Goal: Task Accomplishment & Management: Complete application form

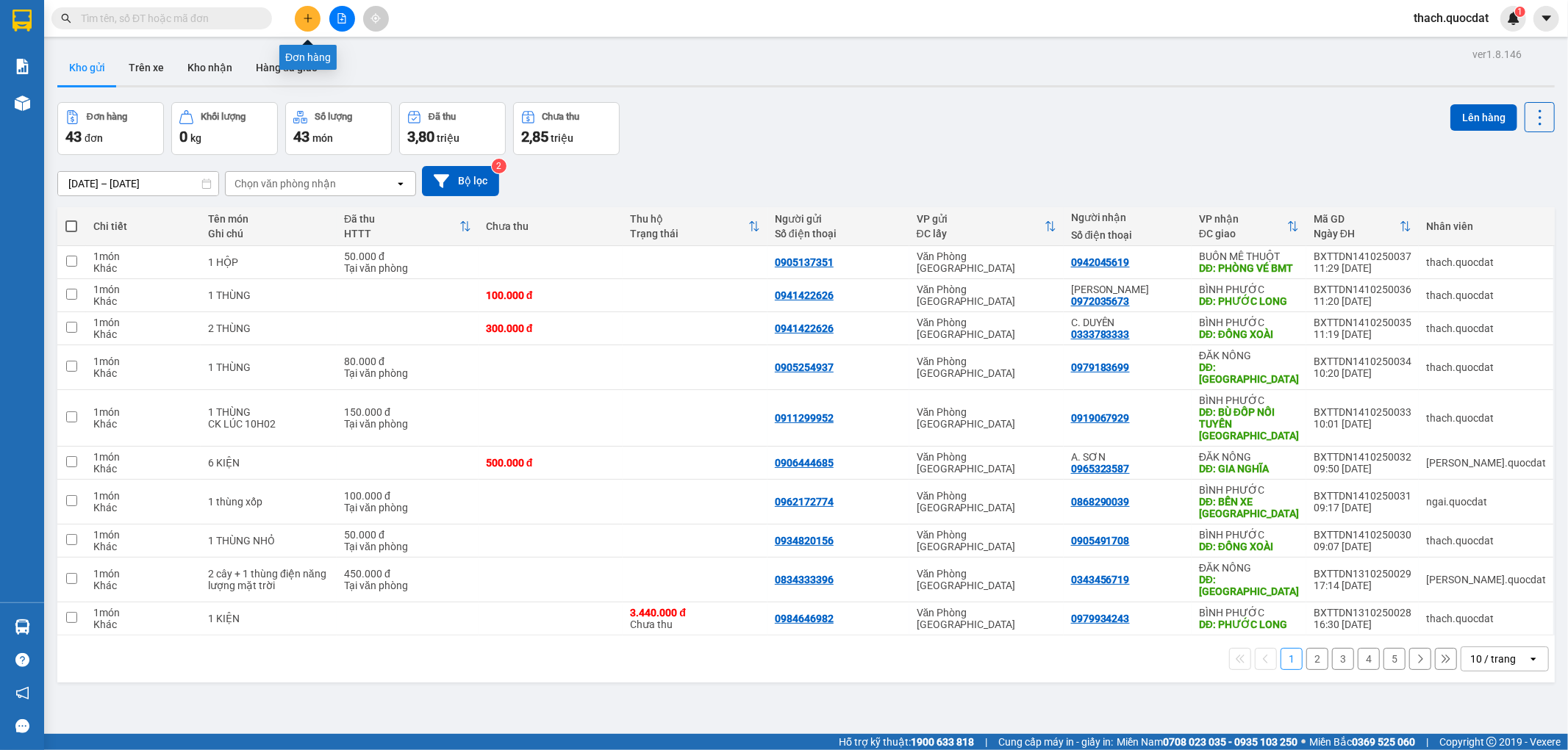
click at [312, 19] on icon "plus" at bounding box center [308, 18] width 11 height 11
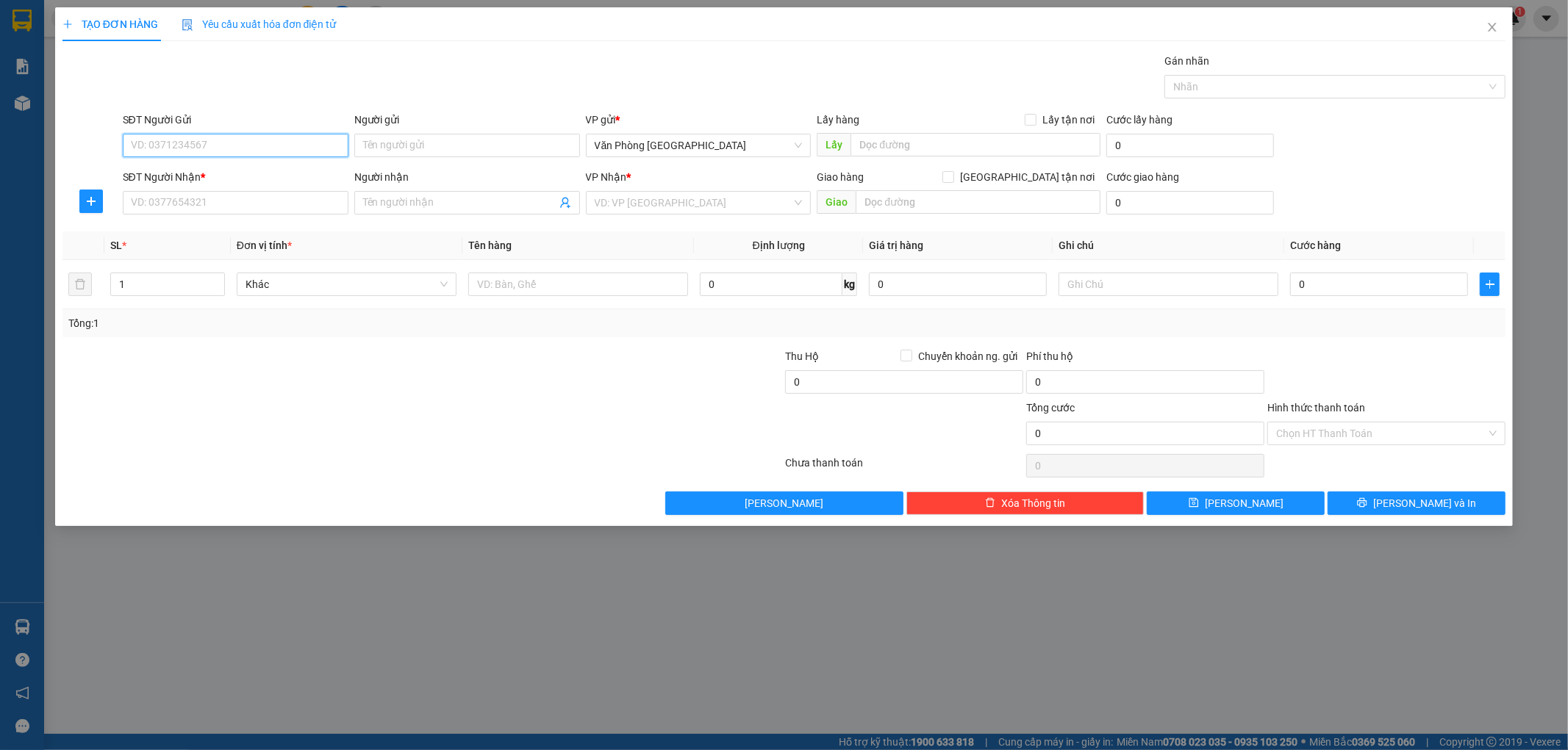
click at [236, 146] on input "SĐT Người Gửi" at bounding box center [236, 145] width 226 height 23
click at [165, 180] on div "0941422626" at bounding box center [236, 175] width 208 height 16
type input "0941422626"
click at [166, 191] on input "SĐT Người Nhận *" at bounding box center [236, 202] width 226 height 23
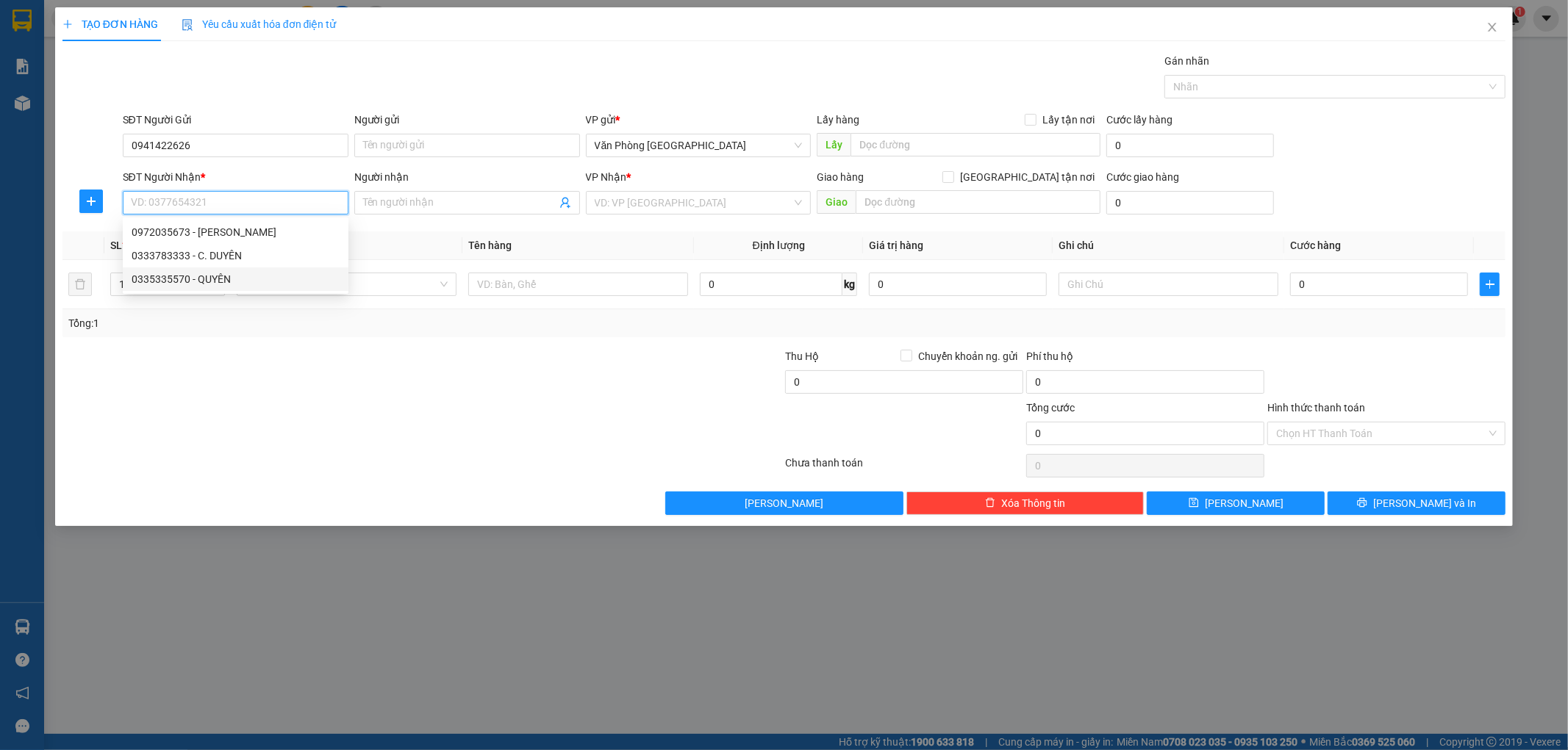
click at [181, 276] on div "0335335570 - QUYÊN" at bounding box center [236, 279] width 208 height 16
type input "0335335570"
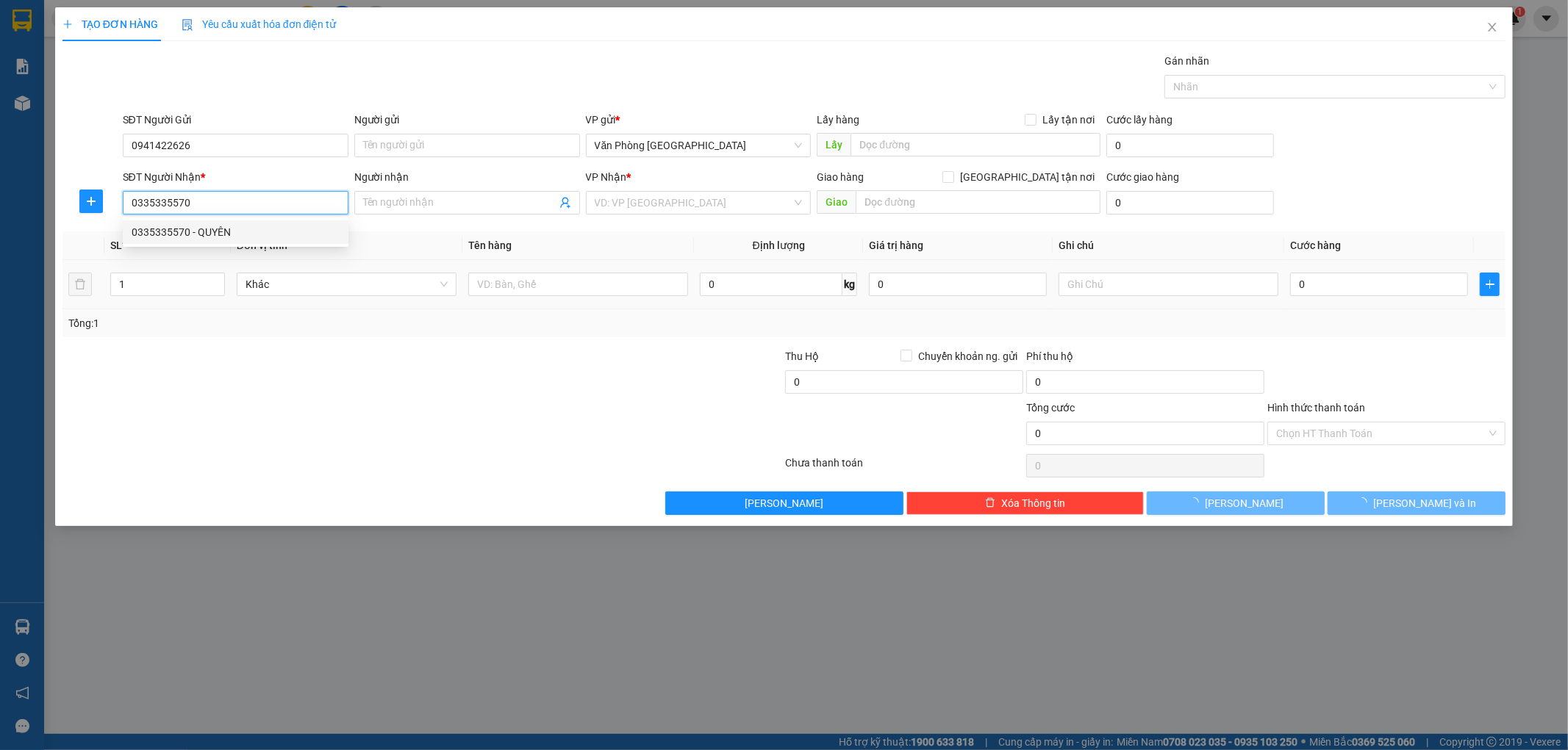
type input "QUYÊN"
type input "NGHĨA THẮNG"
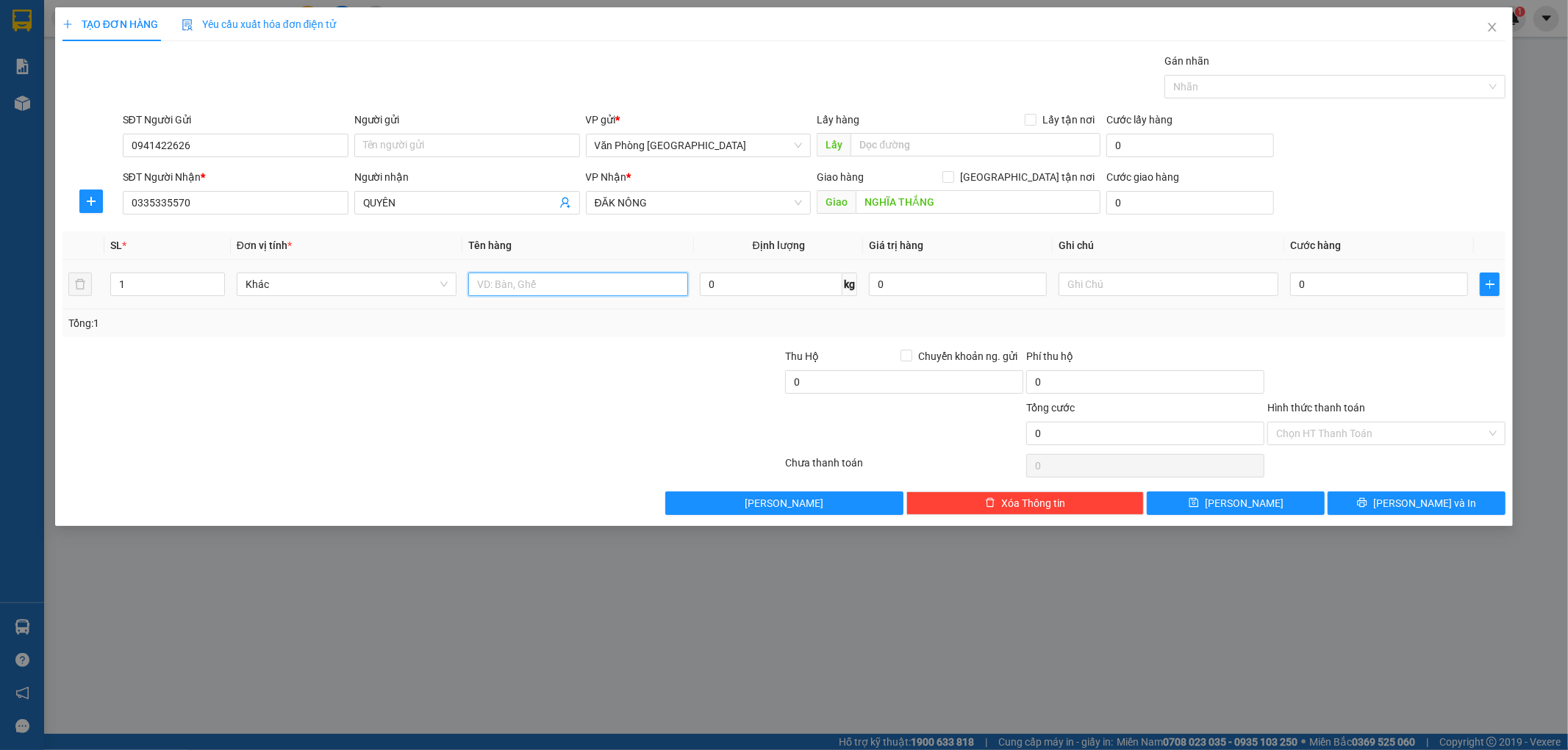
click at [515, 290] on input "text" at bounding box center [577, 284] width 219 height 23
type input "1 THÙNG"
click at [1369, 280] on input "0" at bounding box center [1379, 284] width 178 height 23
type input "1"
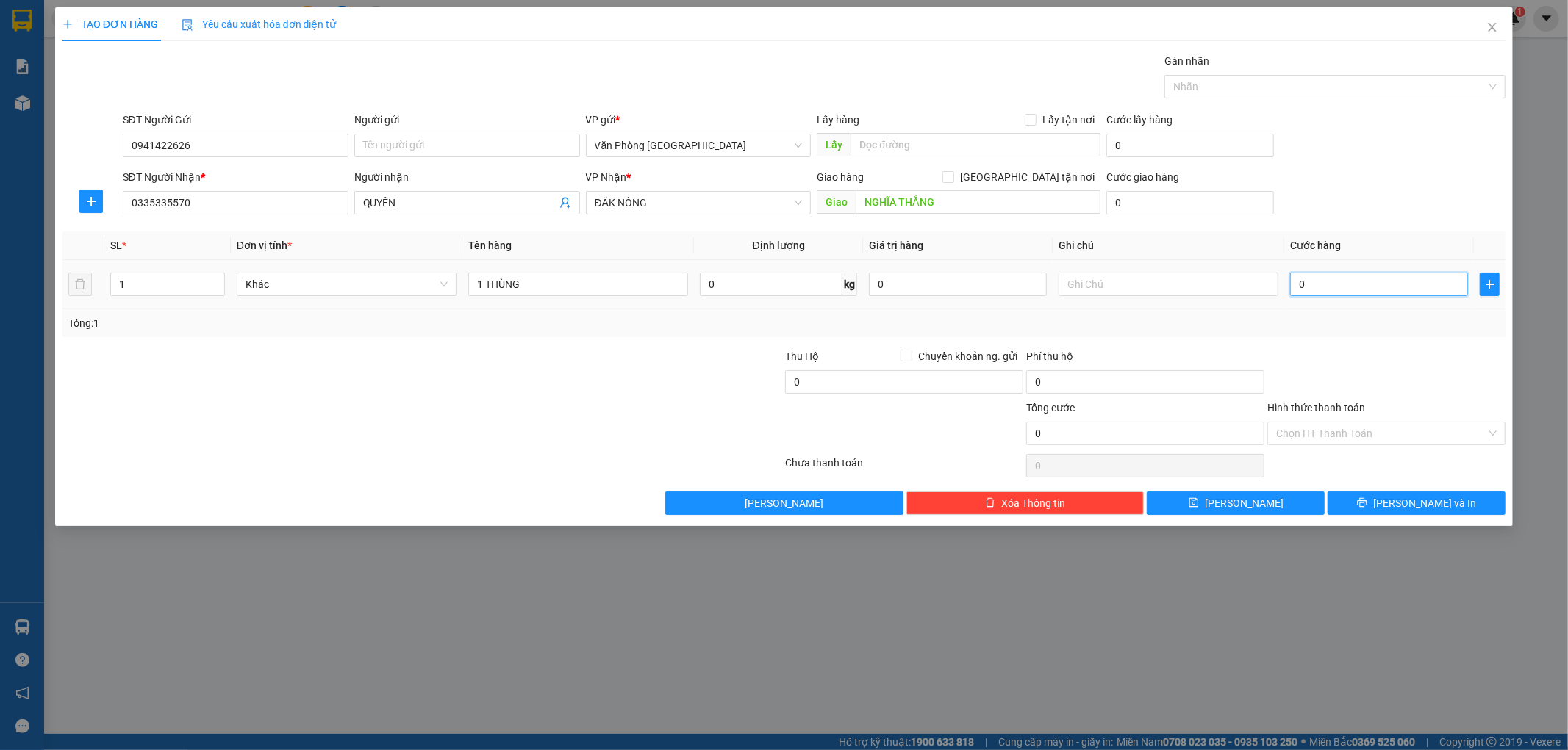
type input "1"
type input "10"
type input "100"
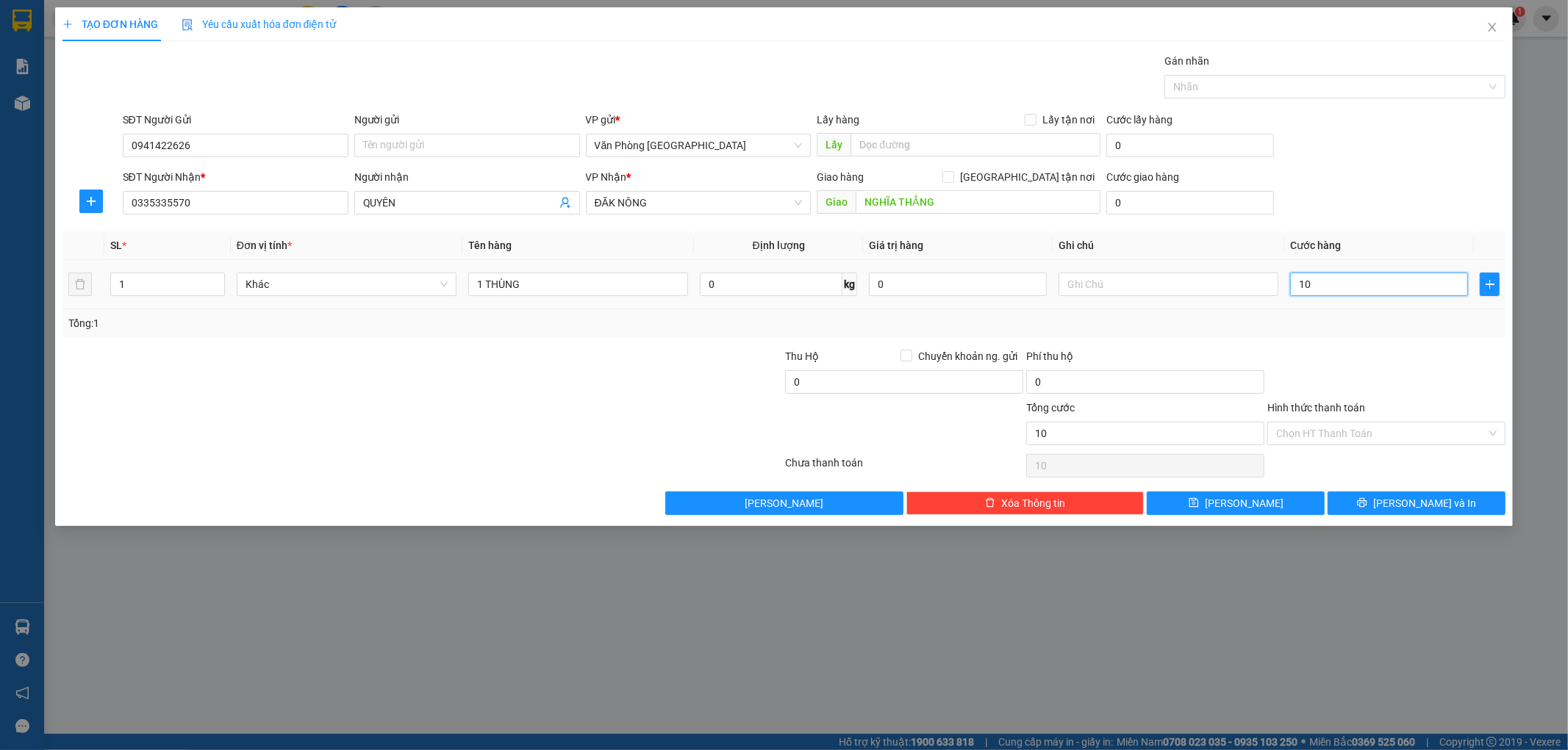
type input "100"
type input "1.000"
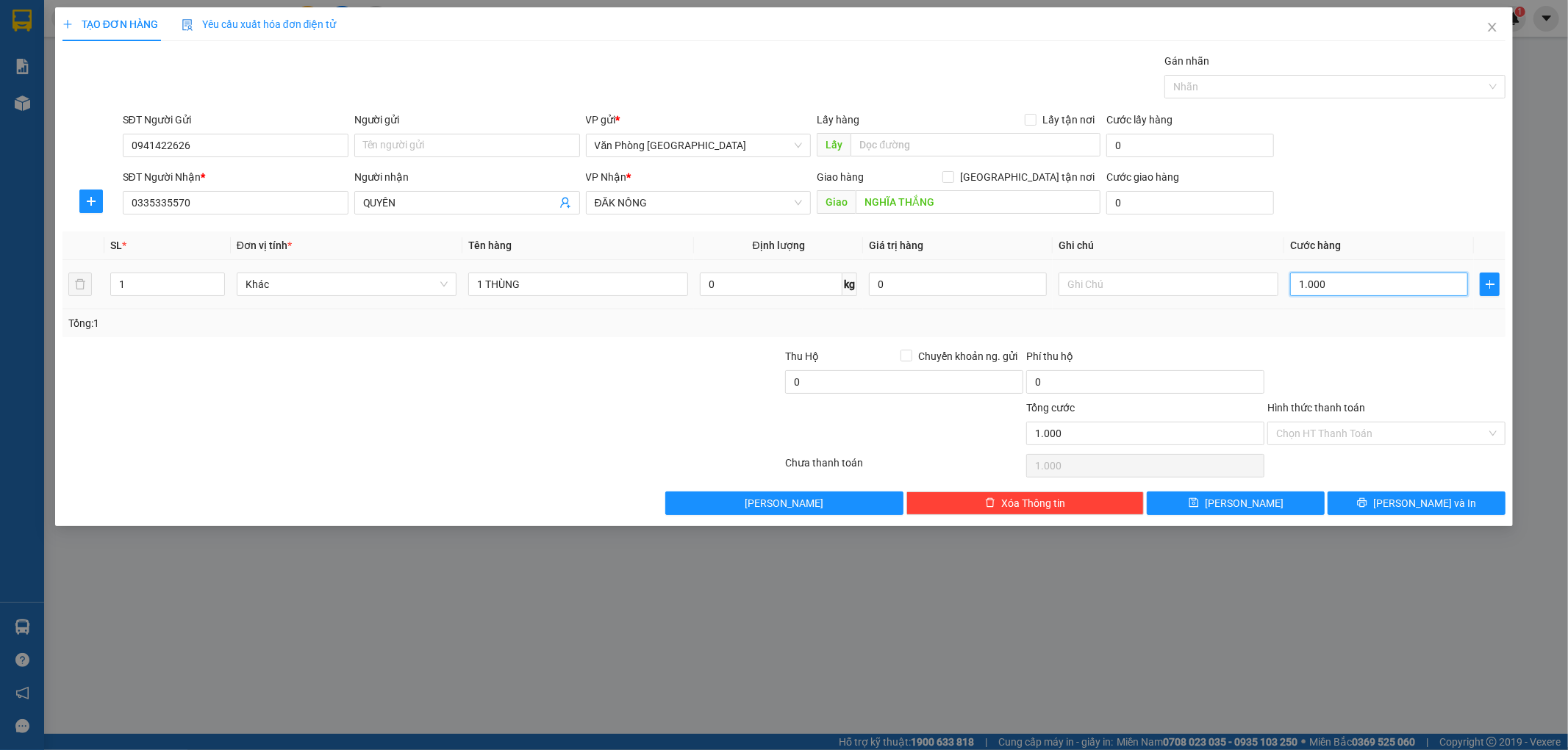
type input "10.000"
type input "100.000"
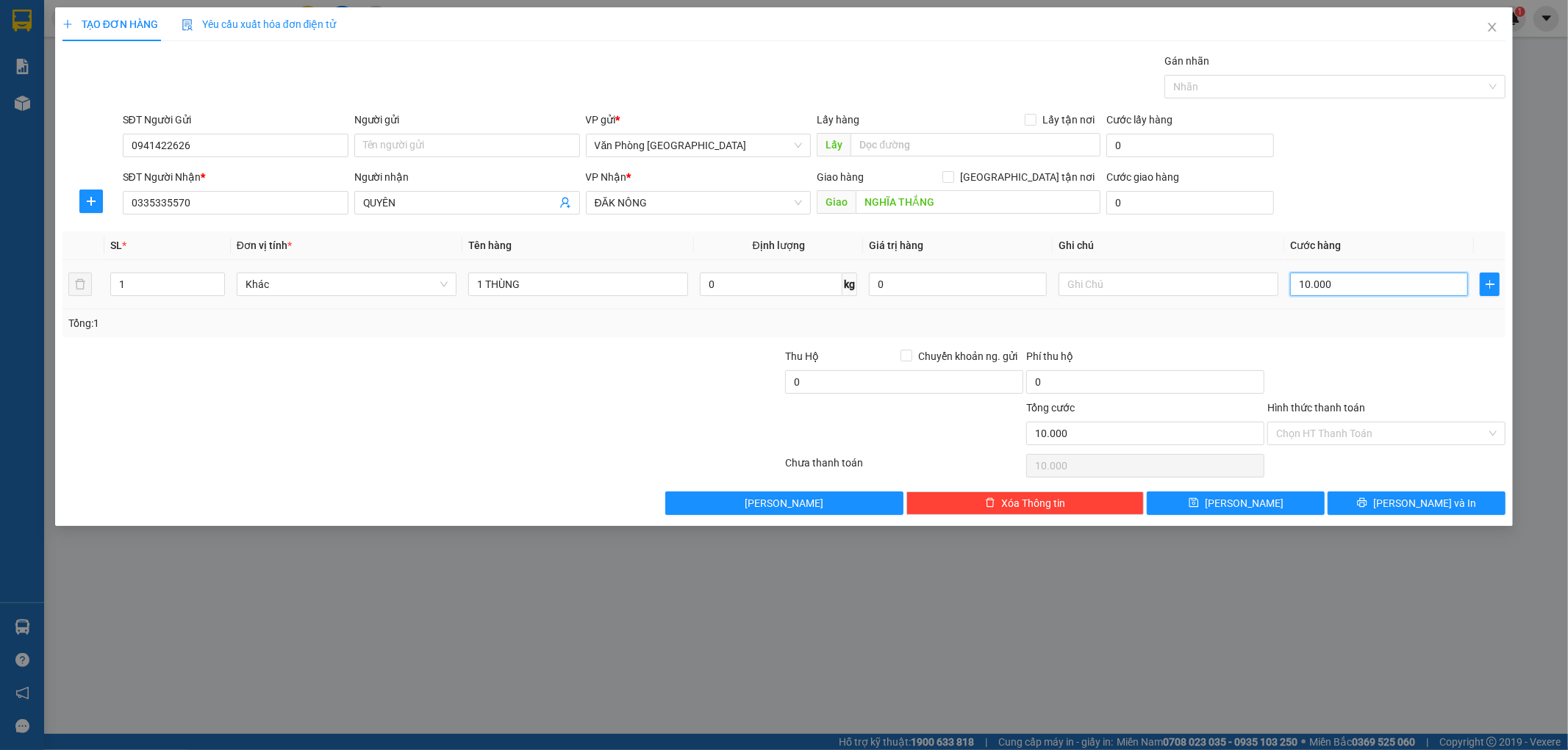
type input "100.000"
click at [1379, 506] on button "[PERSON_NAME] và In" at bounding box center [1417, 502] width 178 height 23
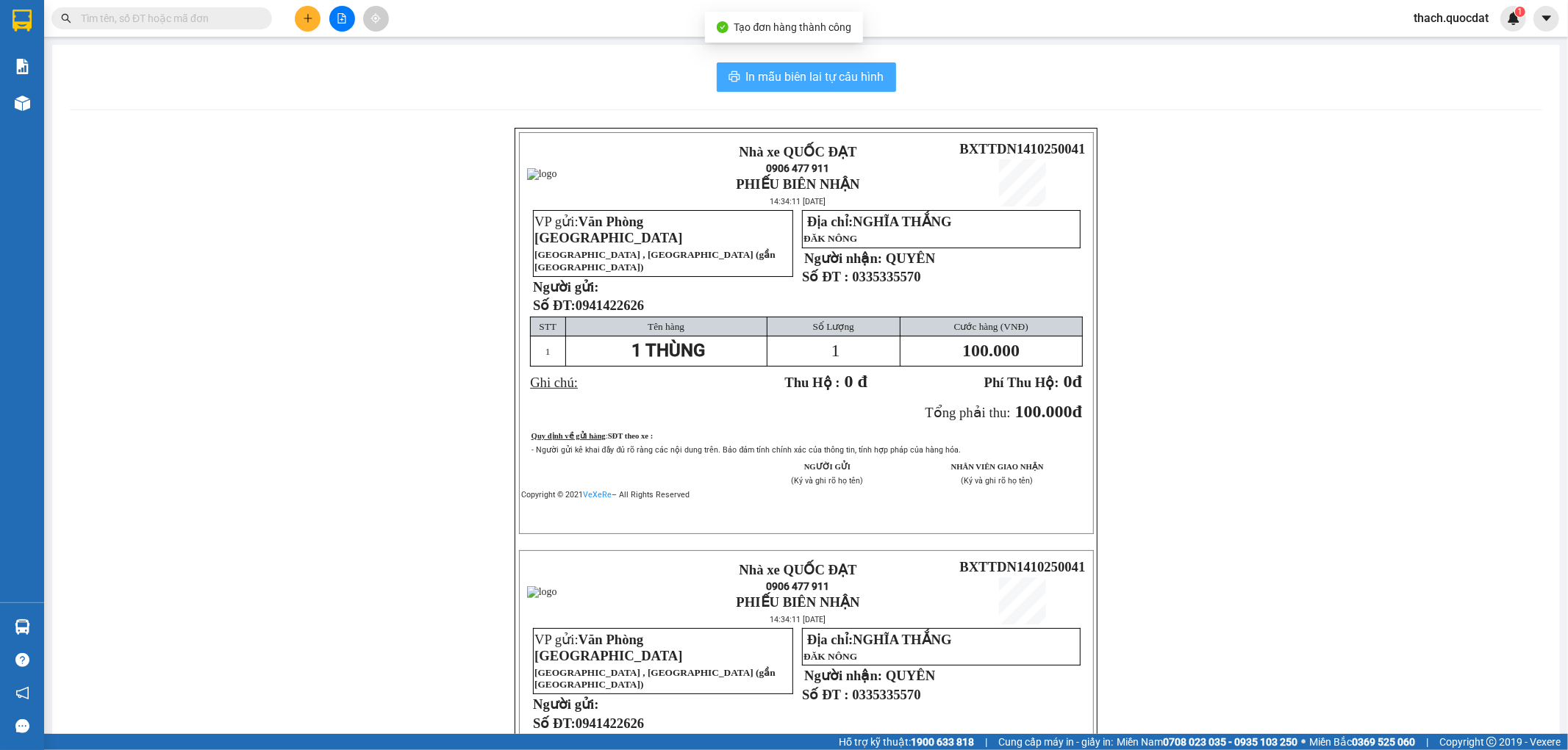
click at [746, 75] on span "In mẫu biên lai tự cấu hình" at bounding box center [815, 77] width 138 height 19
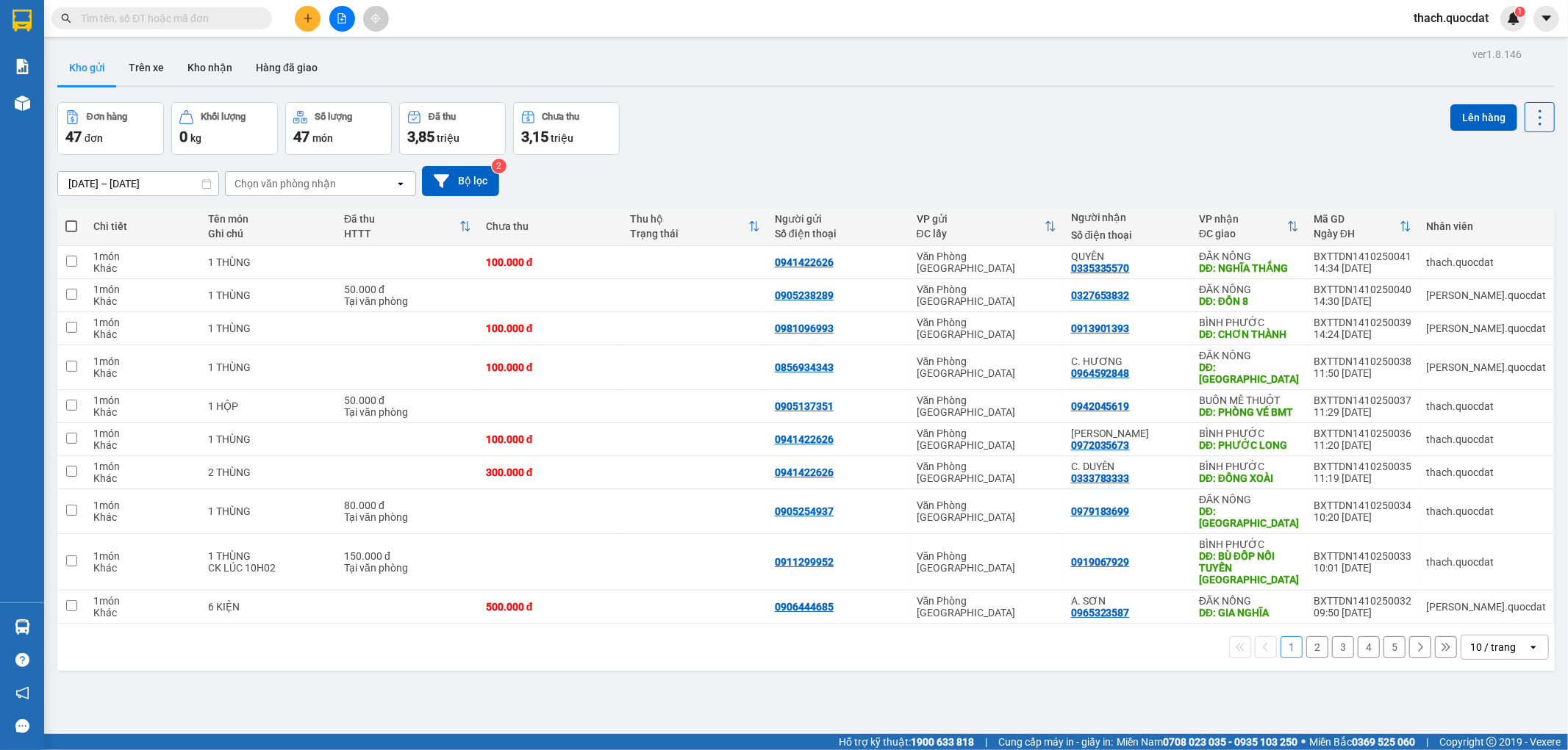
click at [812, 118] on div "Đơn hàng 47 đơn Khối lượng 0 kg Số lượng 47 món Đã thu 3,85 triệu Chưa thu 3,15…" at bounding box center [805, 128] width 1497 height 53
click at [303, 20] on icon "plus" at bounding box center [308, 18] width 11 height 11
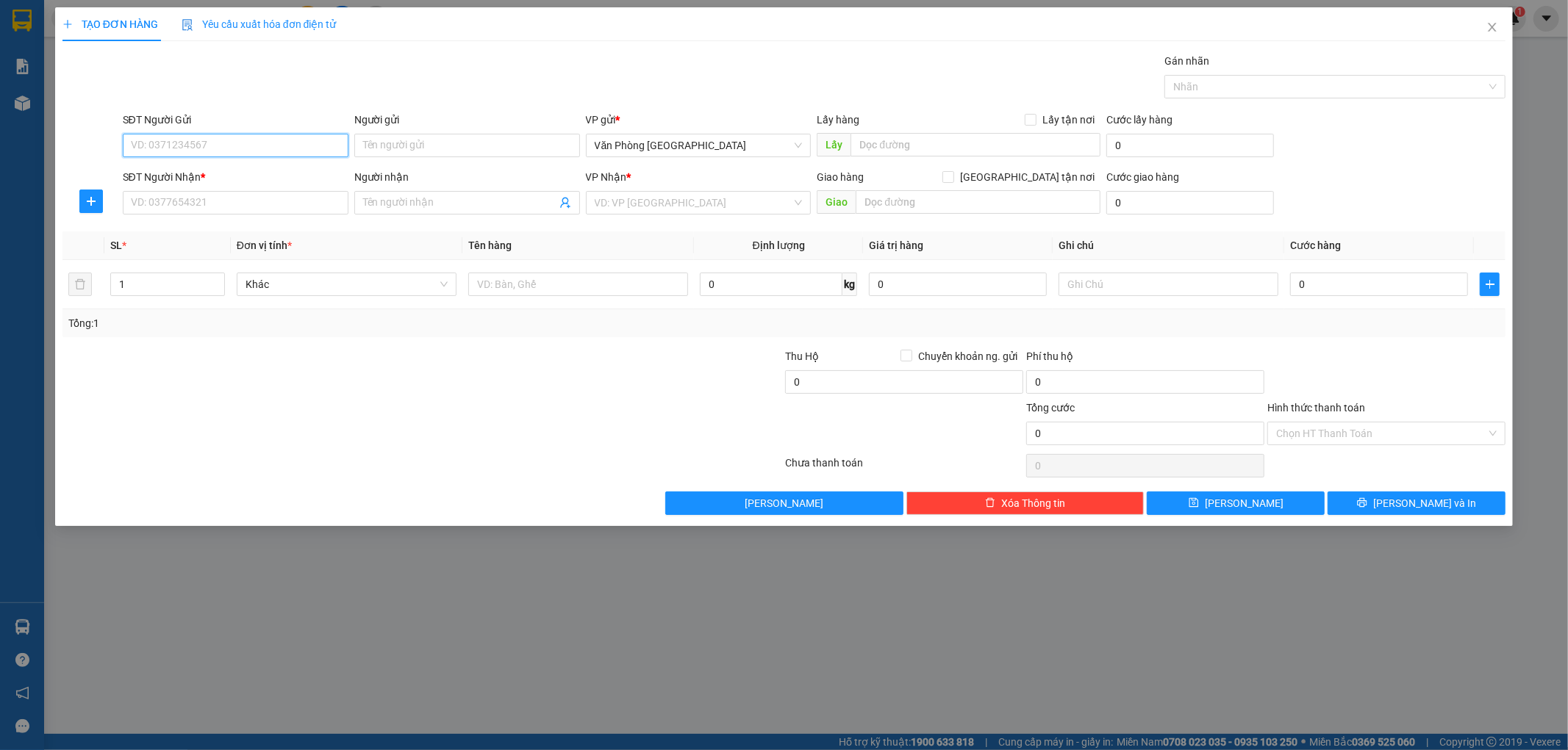
click at [252, 147] on input "SĐT Người Gửi" at bounding box center [236, 145] width 226 height 23
type input "0905322566"
click at [215, 202] on input "SĐT Người Nhận *" at bounding box center [236, 202] width 226 height 23
type input "0935155333"
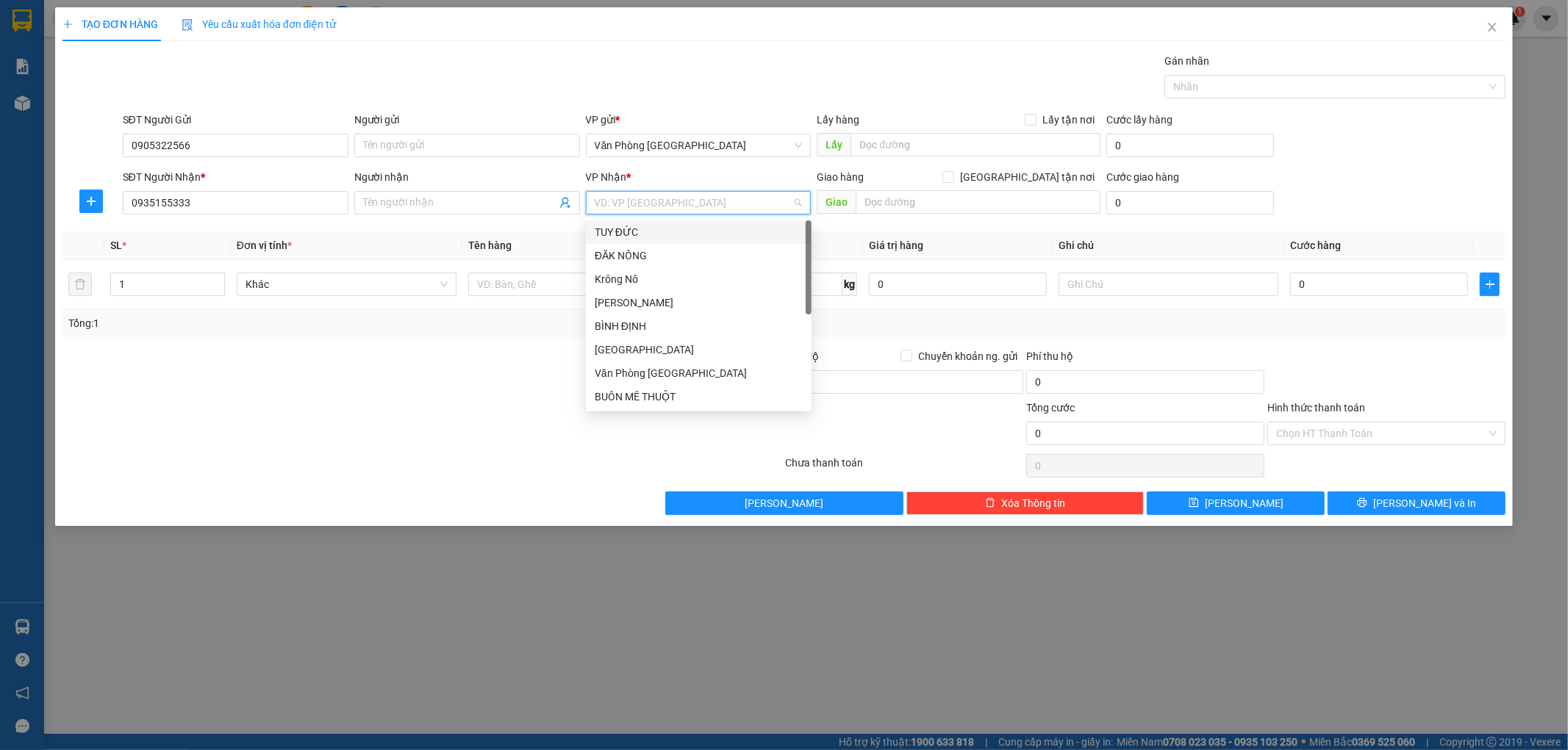
click at [627, 203] on input "search" at bounding box center [694, 202] width 198 height 22
click at [637, 252] on div "ĐĂK NÔNG" at bounding box center [699, 256] width 208 height 16
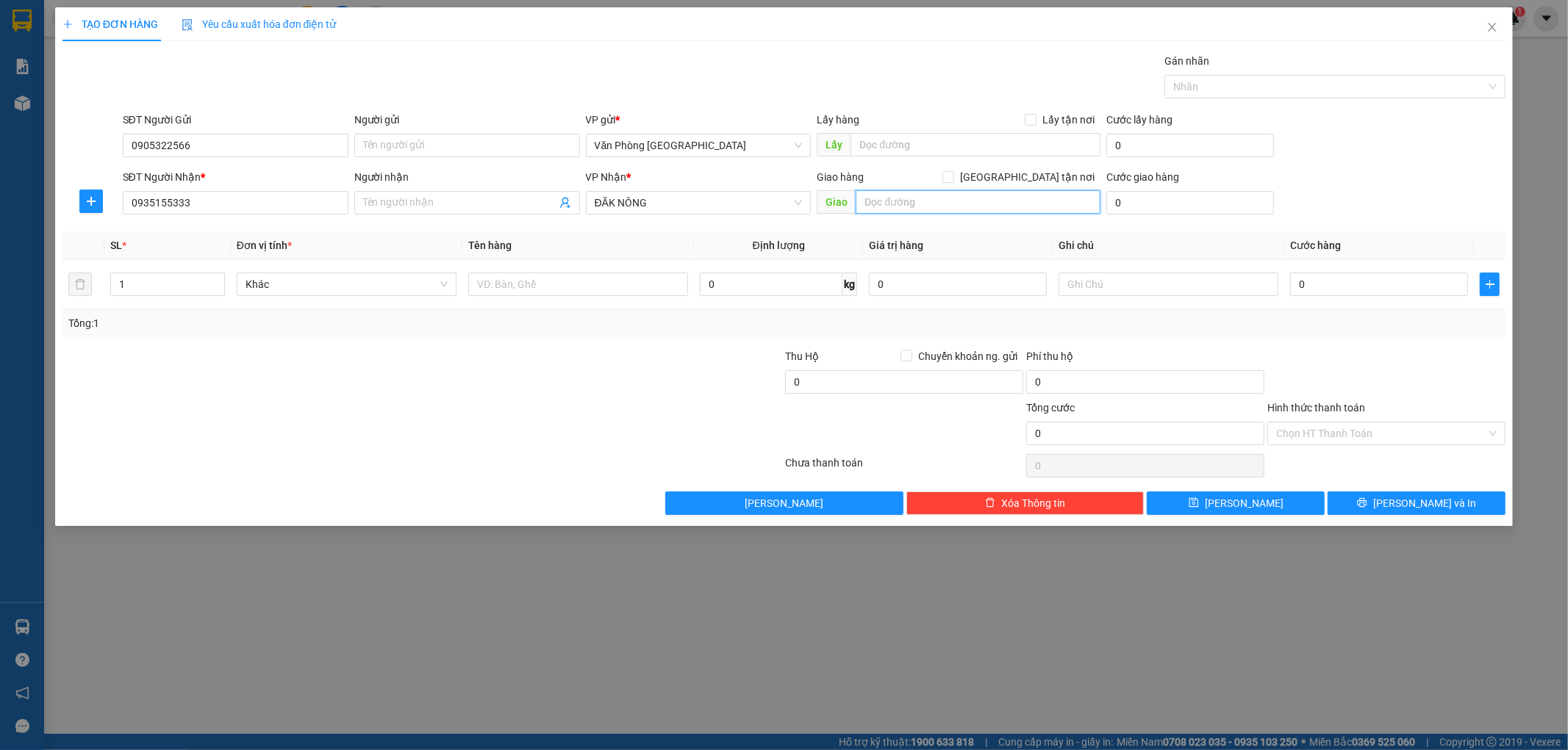
click at [935, 201] on input "text" at bounding box center [978, 201] width 244 height 23
click at [899, 210] on input "text" at bounding box center [978, 201] width 244 height 23
type input "g"
type input "GIA NGHĨA"
click at [601, 292] on input "text" at bounding box center [577, 284] width 219 height 23
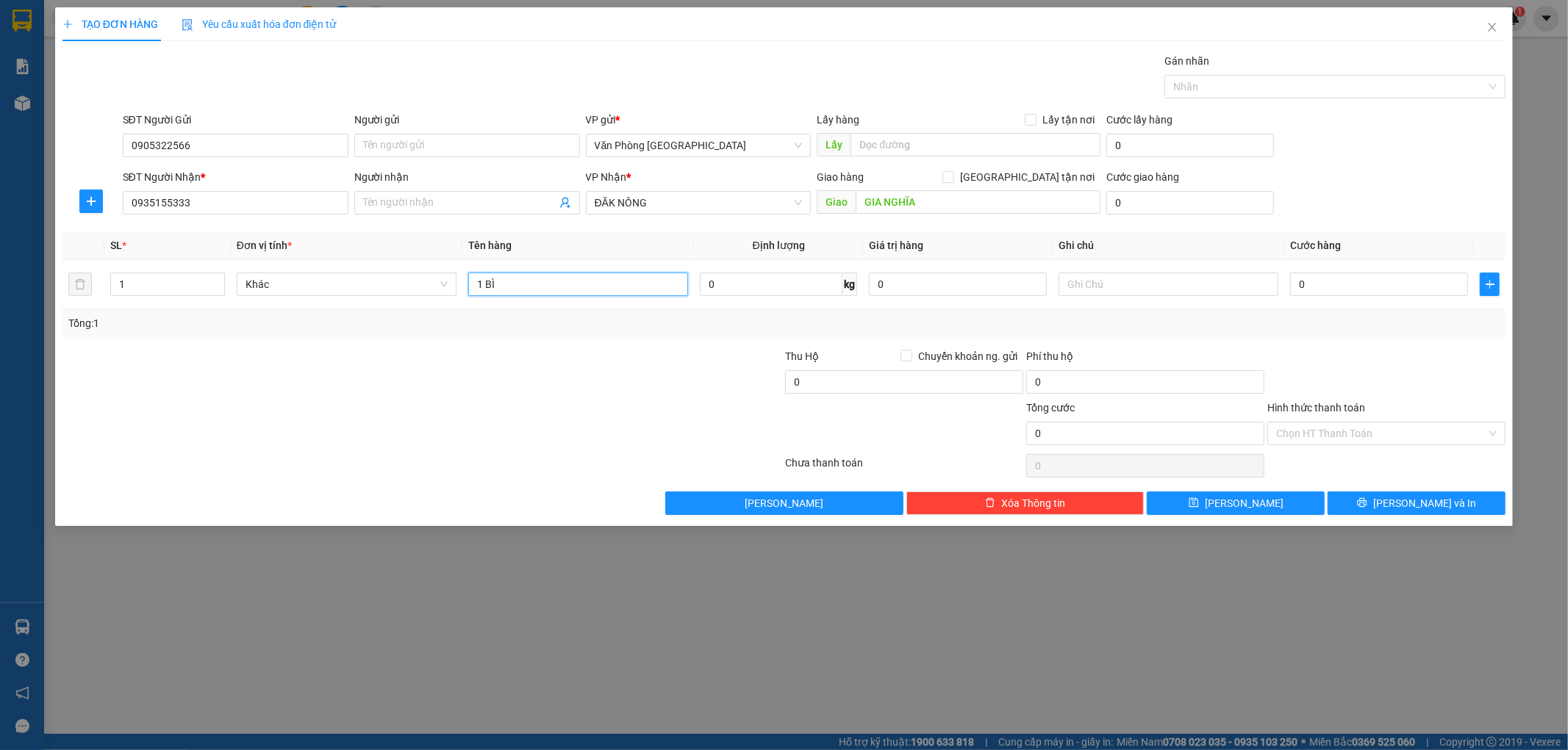
type input "1 BÌ"
click at [651, 342] on div "Transit Pickup Surcharge Ids Transit Deliver Surcharge Ids Transit Deliver Surc…" at bounding box center [784, 283] width 1443 height 462
click at [559, 282] on input "1 BÌ" at bounding box center [577, 284] width 219 height 23
click at [552, 407] on div at bounding box center [664, 426] width 241 height 52
click at [1365, 283] on input "0" at bounding box center [1379, 284] width 178 height 23
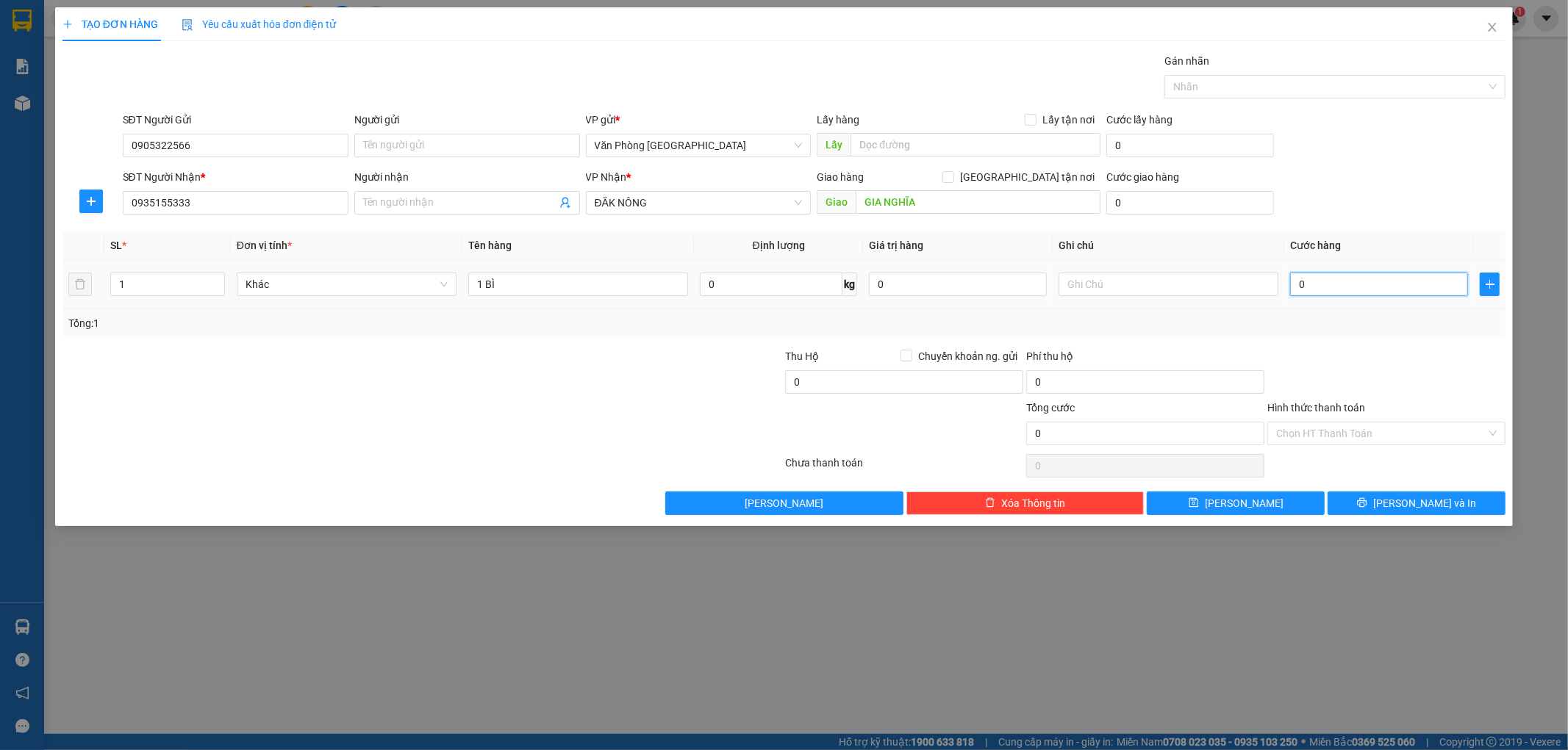
type input "3"
type input "30"
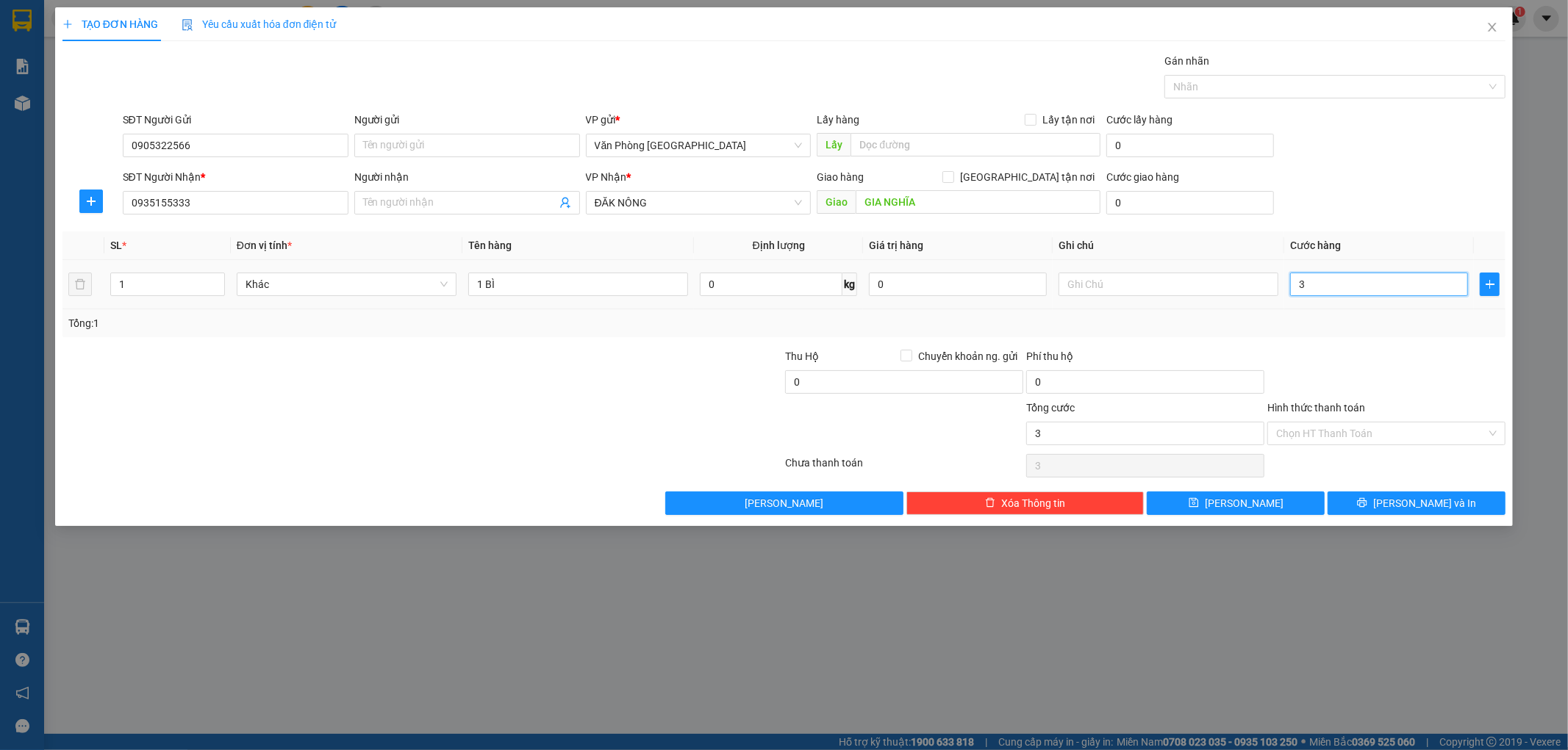
type input "30"
type input "300"
type input "3.000"
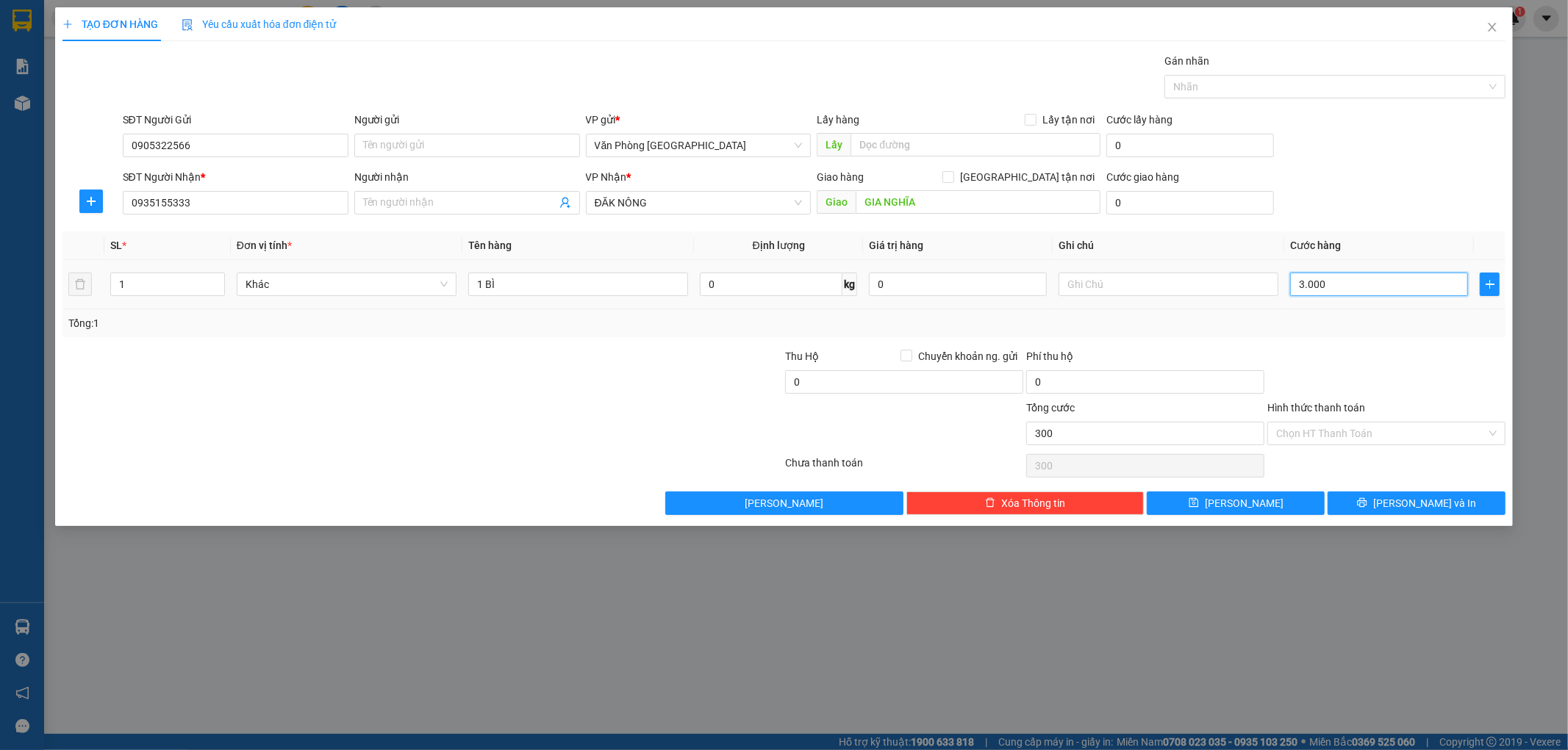
type input "3.000"
type input "30.000"
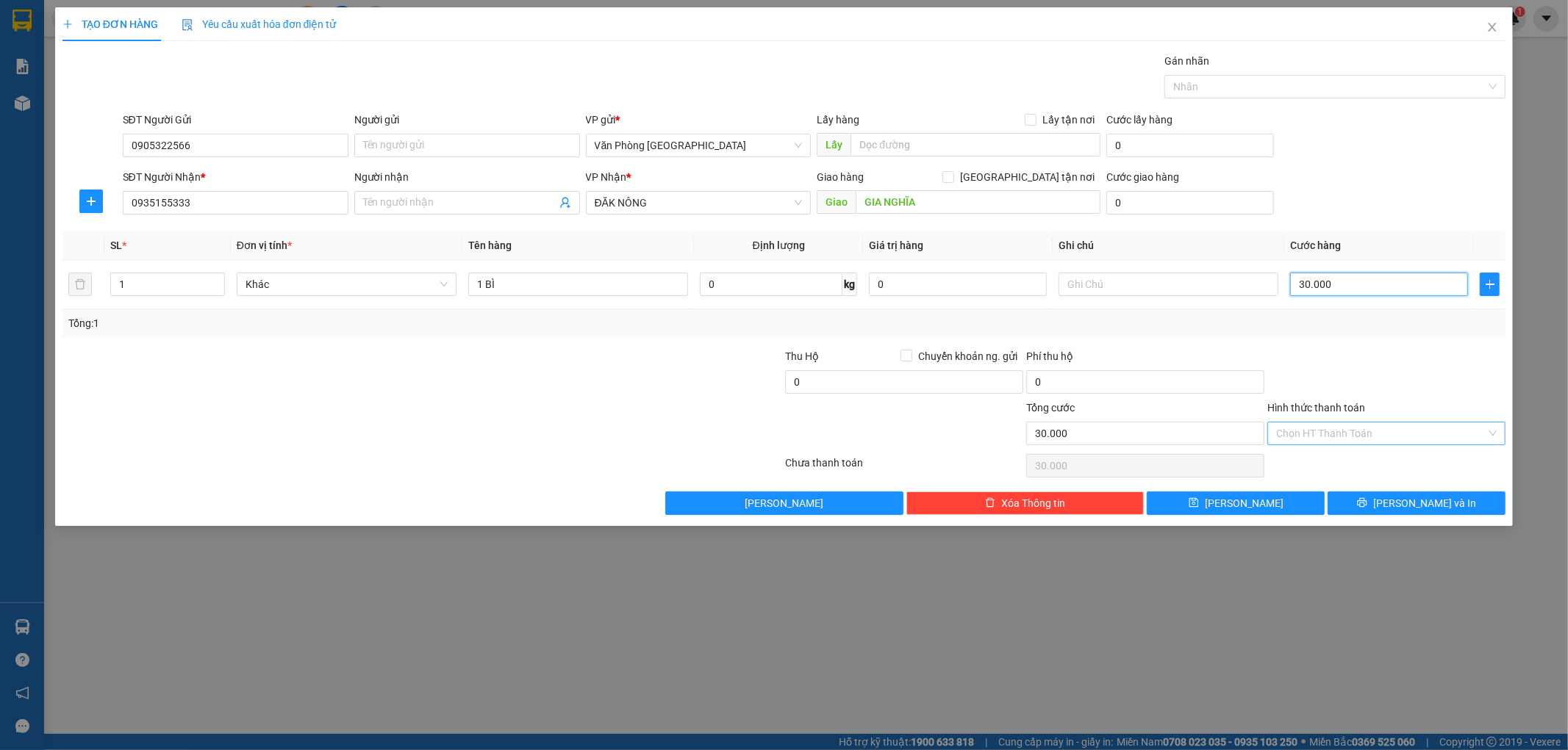
type input "30.000"
click at [1333, 436] on input "Hình thức thanh toán" at bounding box center [1381, 433] width 210 height 22
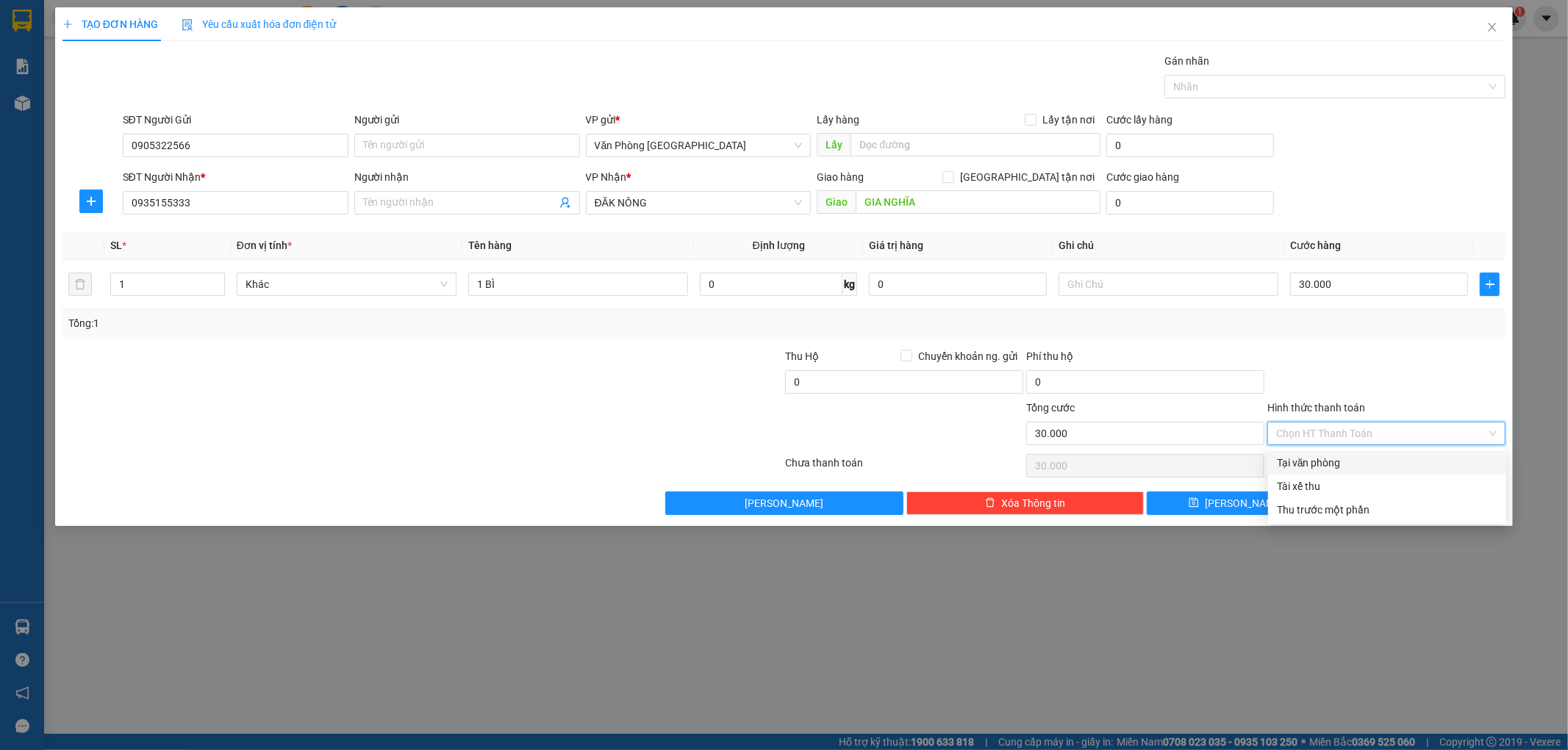
click at [1289, 467] on div "Tại văn phòng" at bounding box center [1387, 463] width 220 height 16
type input "0"
click at [1369, 502] on button "[PERSON_NAME] và In" at bounding box center [1417, 502] width 178 height 23
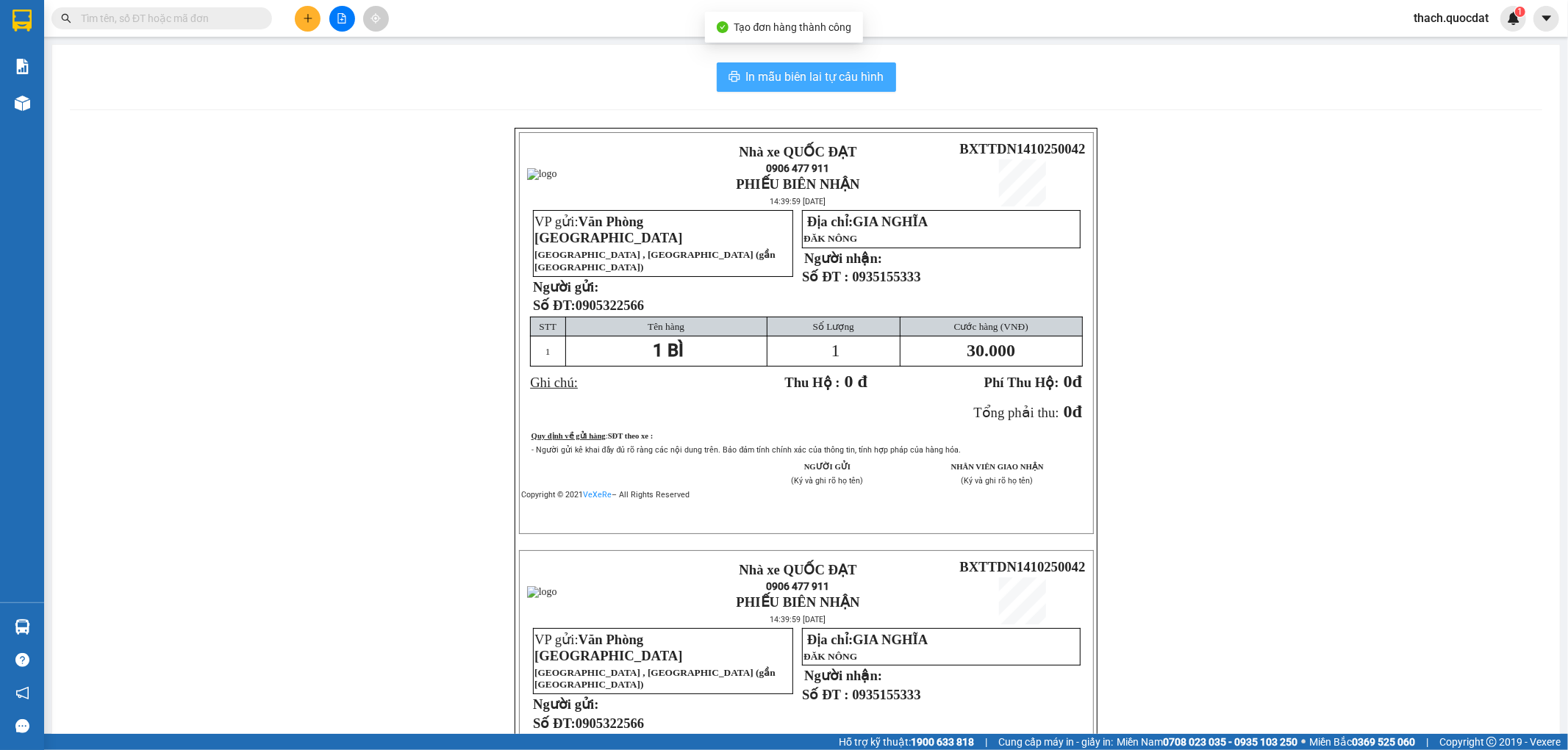
click at [807, 76] on span "In mẫu biên lai tự cấu hình" at bounding box center [815, 77] width 138 height 19
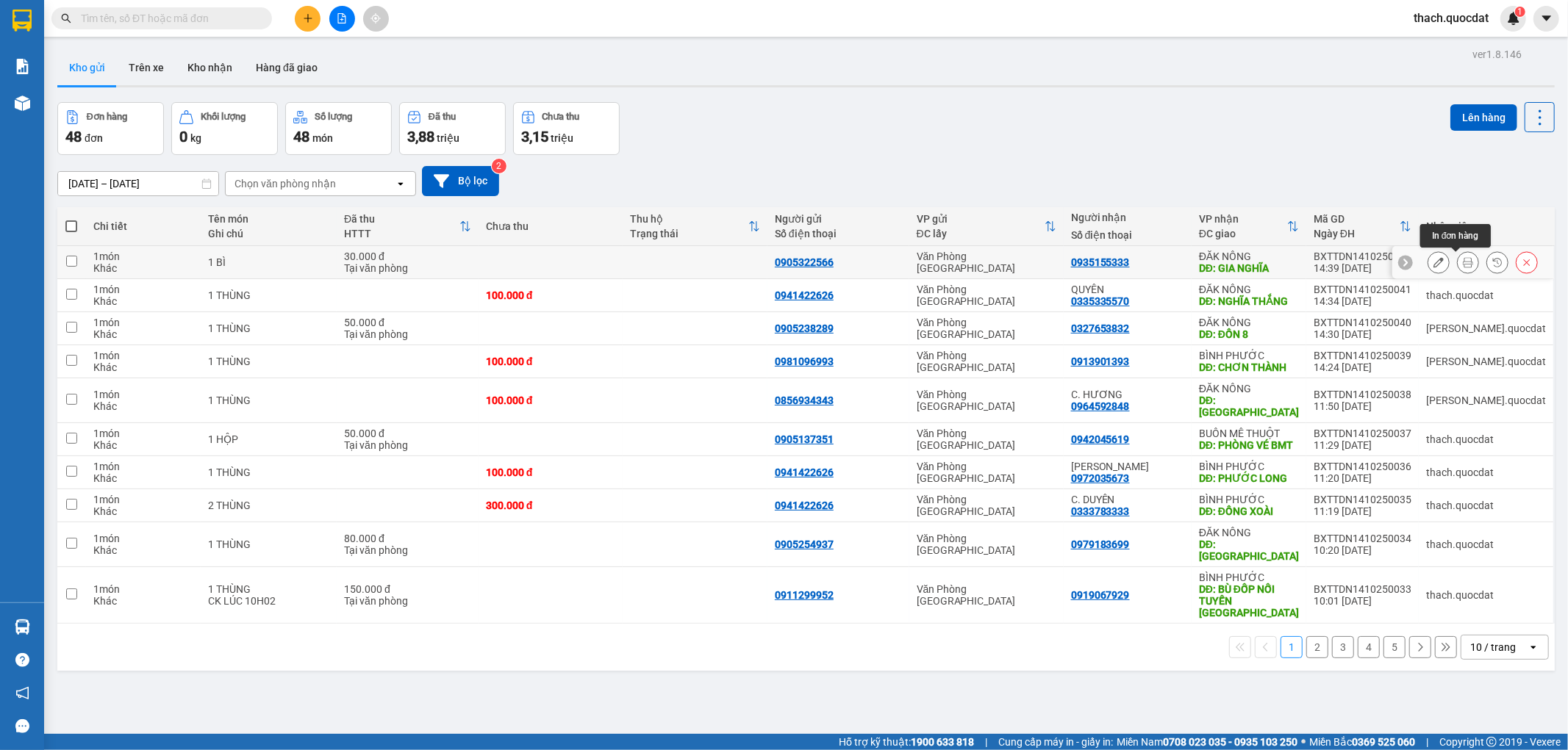
click at [1463, 265] on icon at bounding box center [1468, 262] width 11 height 11
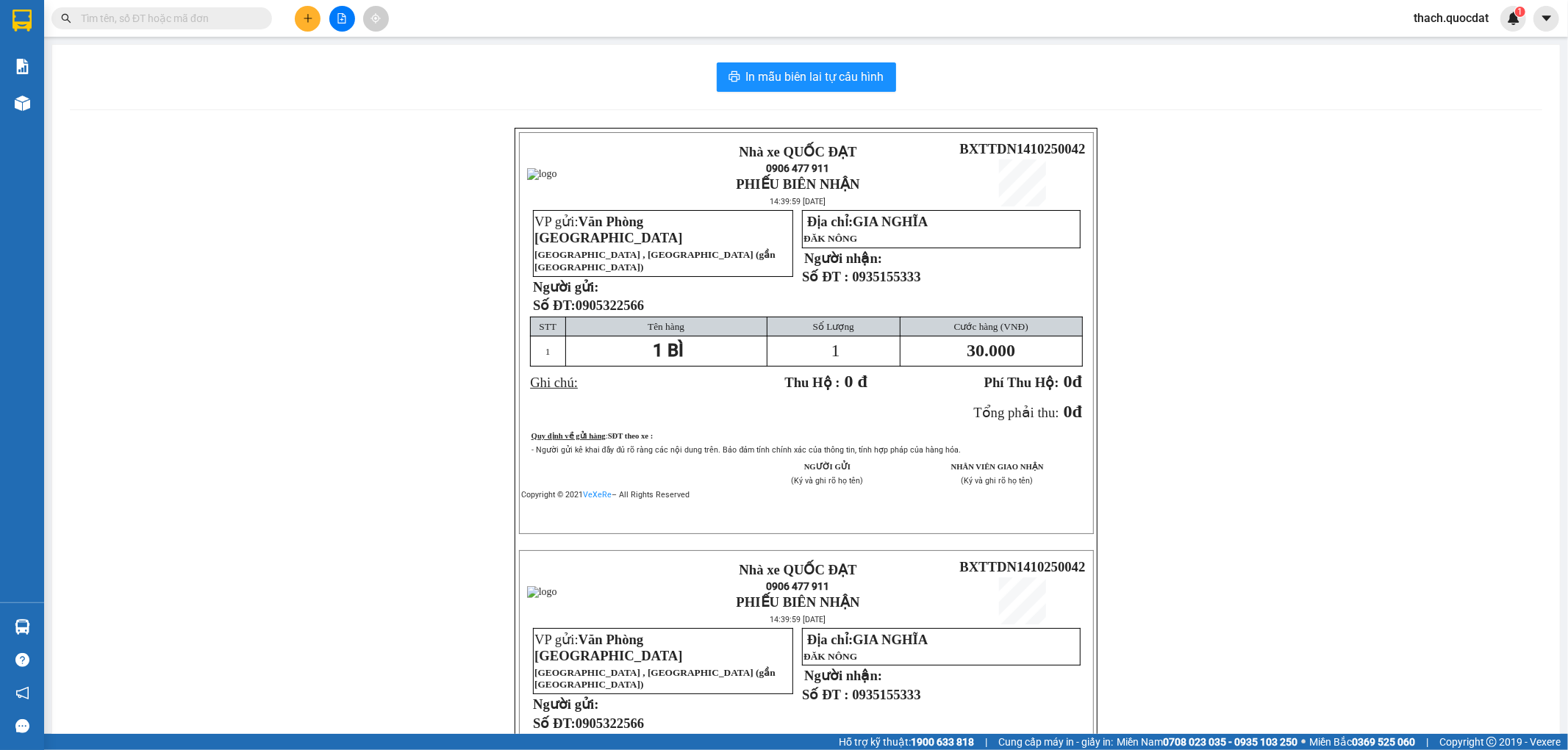
click at [305, 20] on icon "plus" at bounding box center [308, 18] width 11 height 11
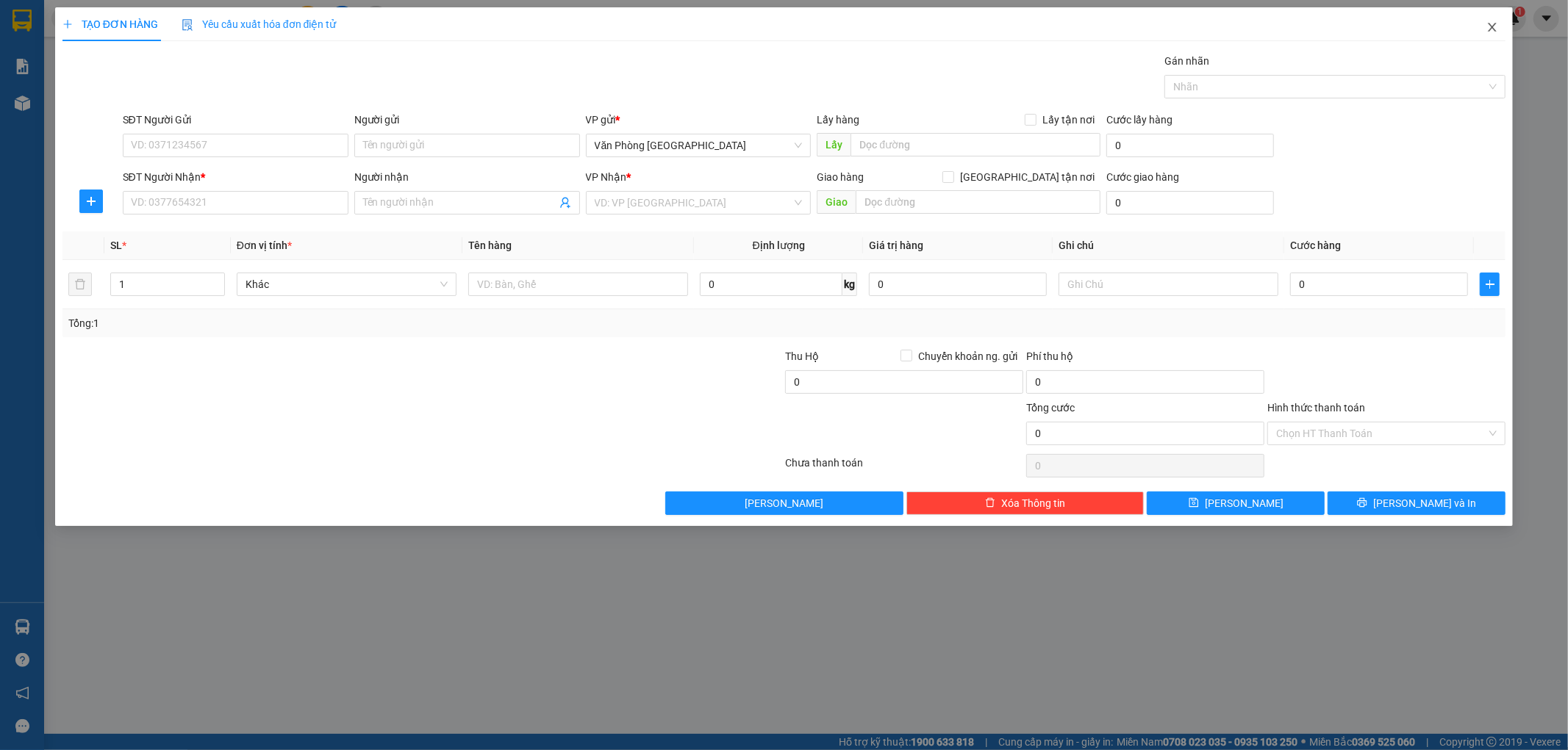
click at [1493, 23] on icon "close" at bounding box center [1492, 27] width 12 height 12
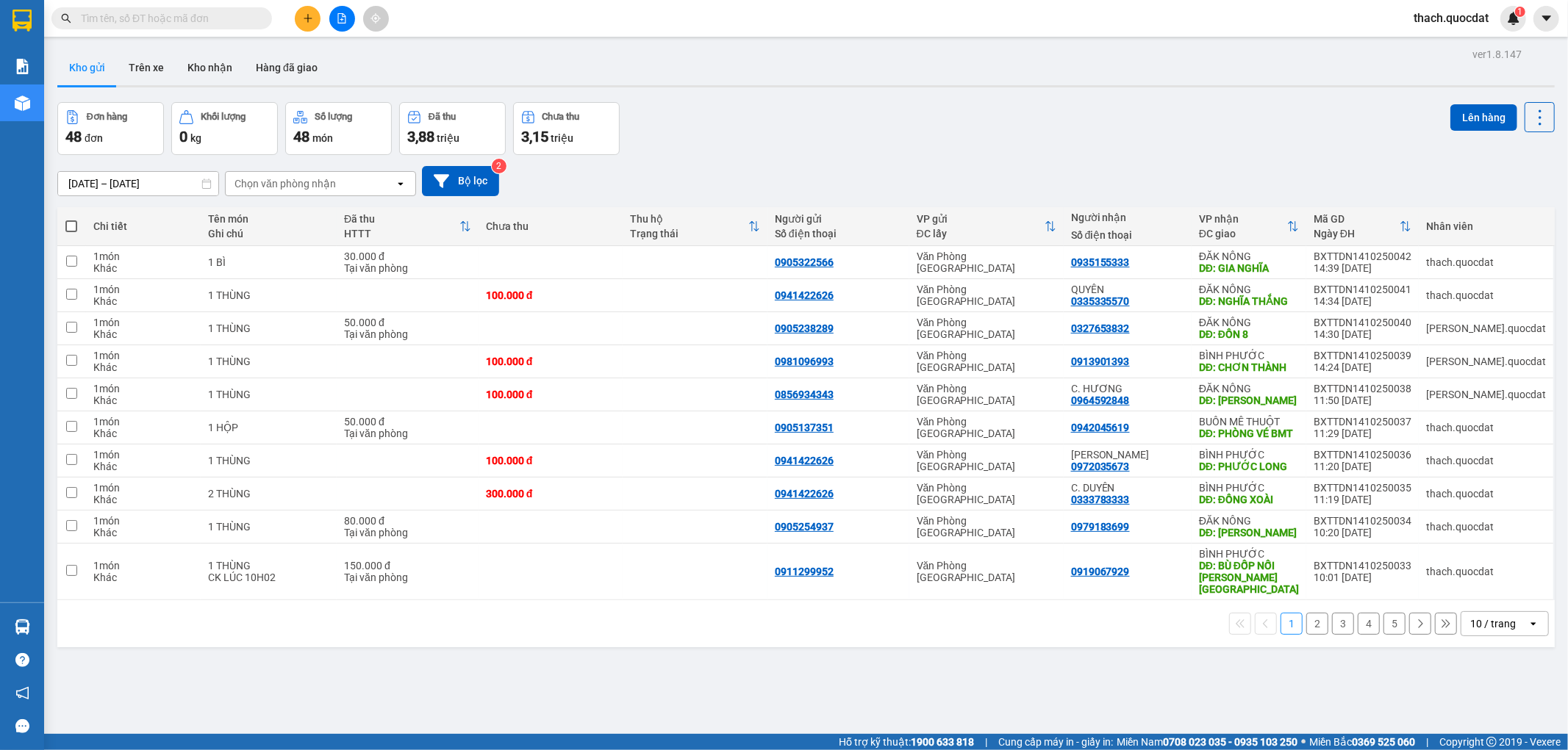
click at [304, 11] on button at bounding box center [308, 19] width 26 height 26
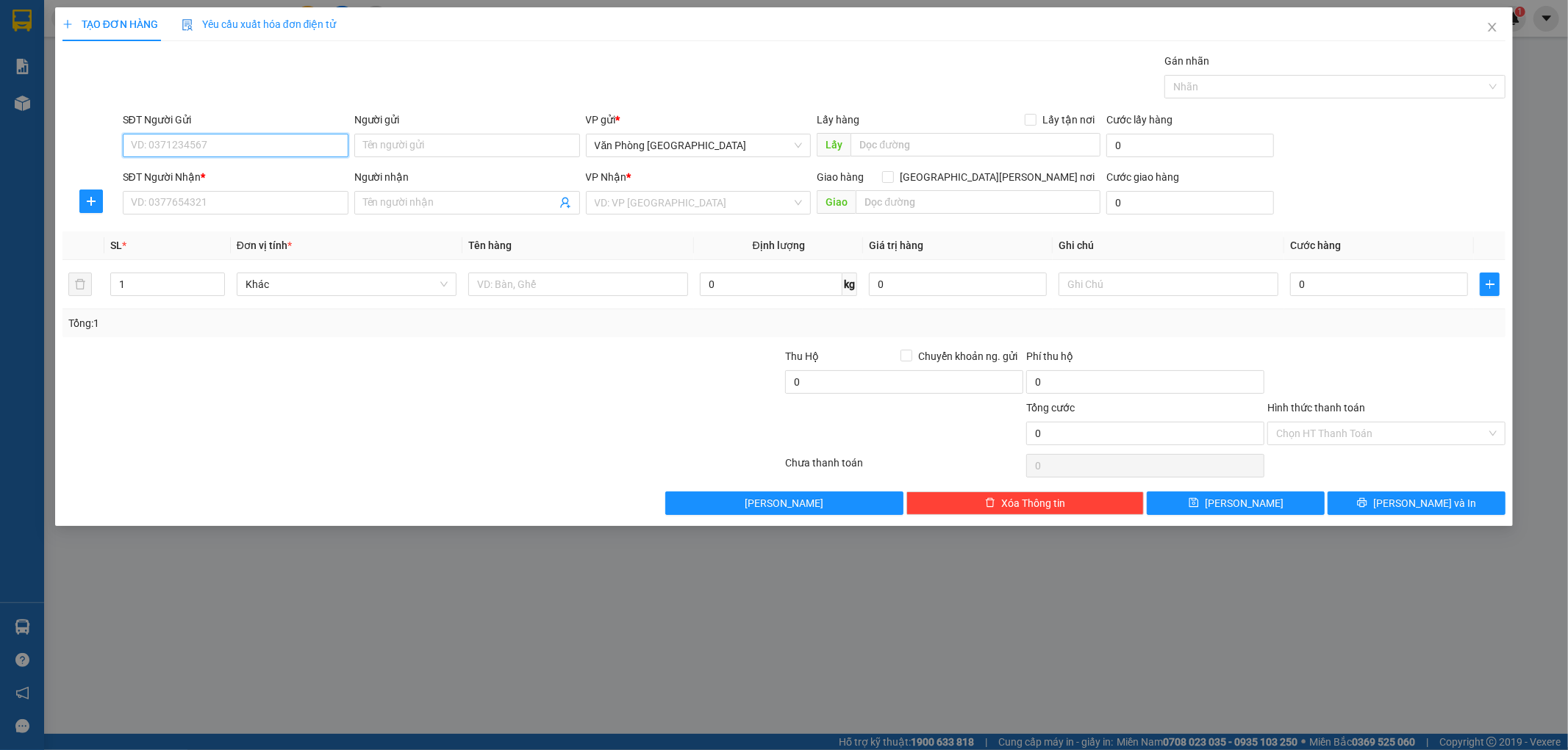
click at [270, 143] on input "SĐT Người Gửi" at bounding box center [236, 145] width 226 height 23
click at [180, 177] on div "0914303537" at bounding box center [236, 175] width 208 height 16
type input "0914303537"
click at [178, 200] on input "SĐT Người Nhận *" at bounding box center [236, 202] width 226 height 23
click at [172, 235] on div "0968861357" at bounding box center [236, 232] width 208 height 16
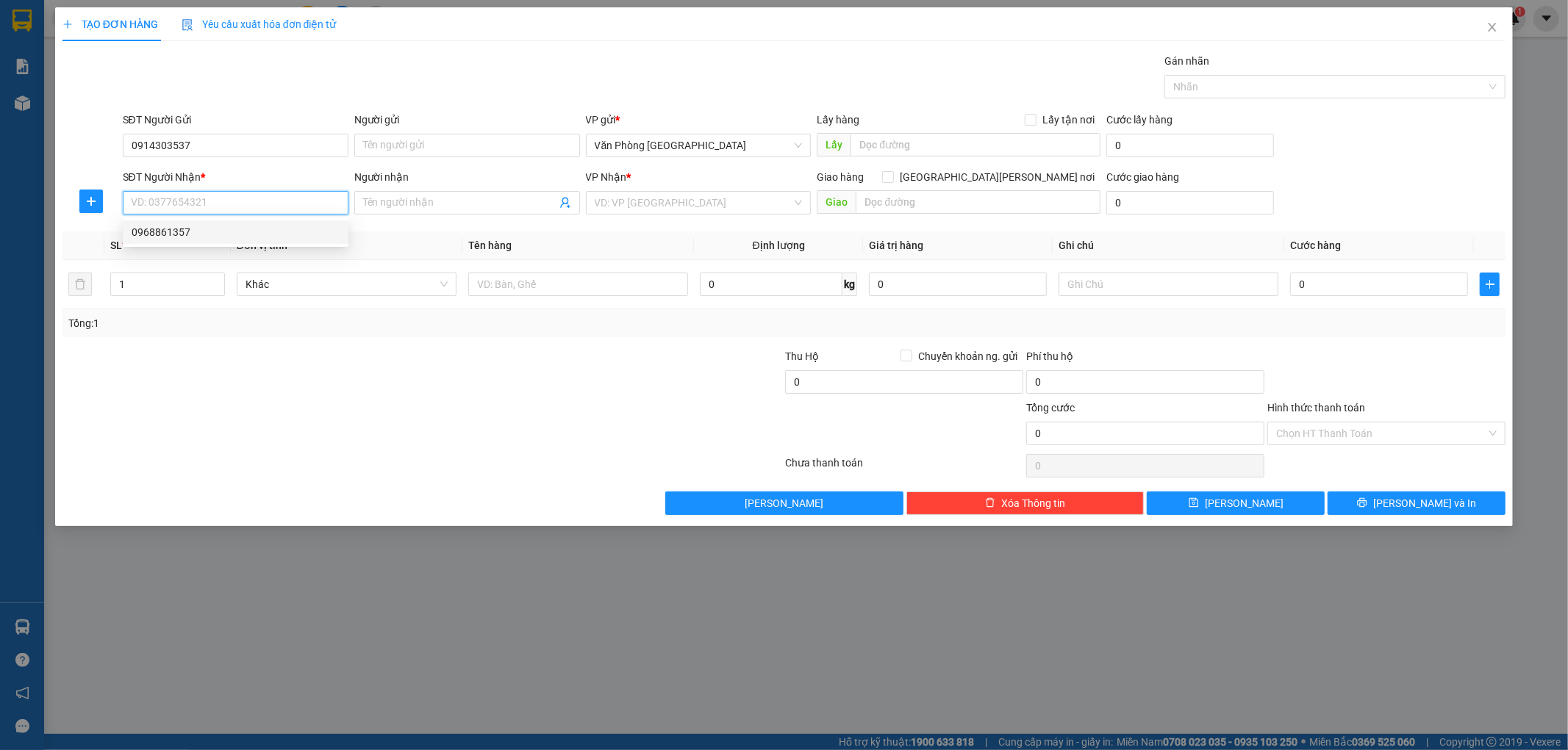
type input "0968861357"
type input "GIA NGHĨA"
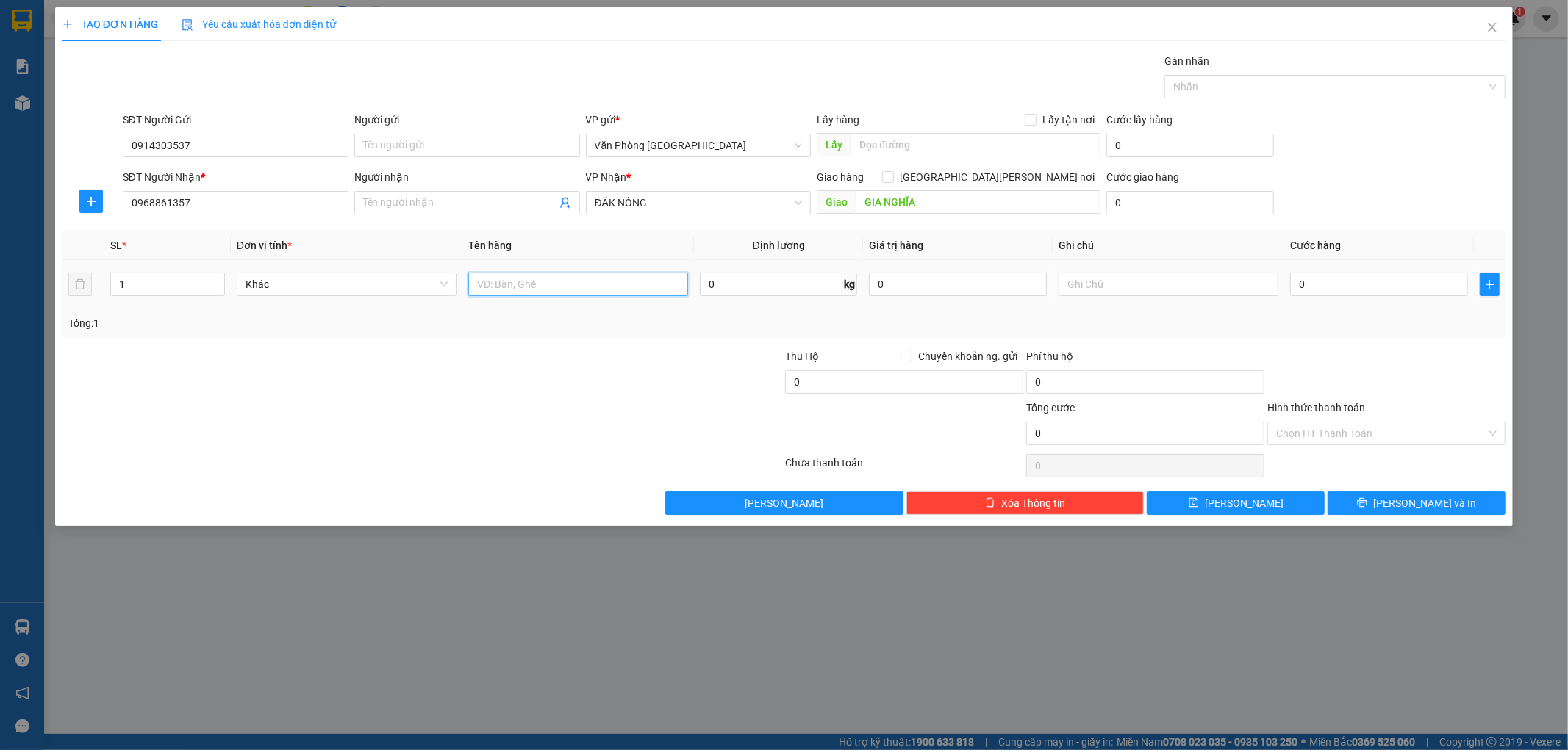
click at [534, 286] on input "text" at bounding box center [577, 284] width 219 height 23
type input "1 THÙNG"
click at [1331, 290] on input "0" at bounding box center [1379, 284] width 178 height 23
type input "5"
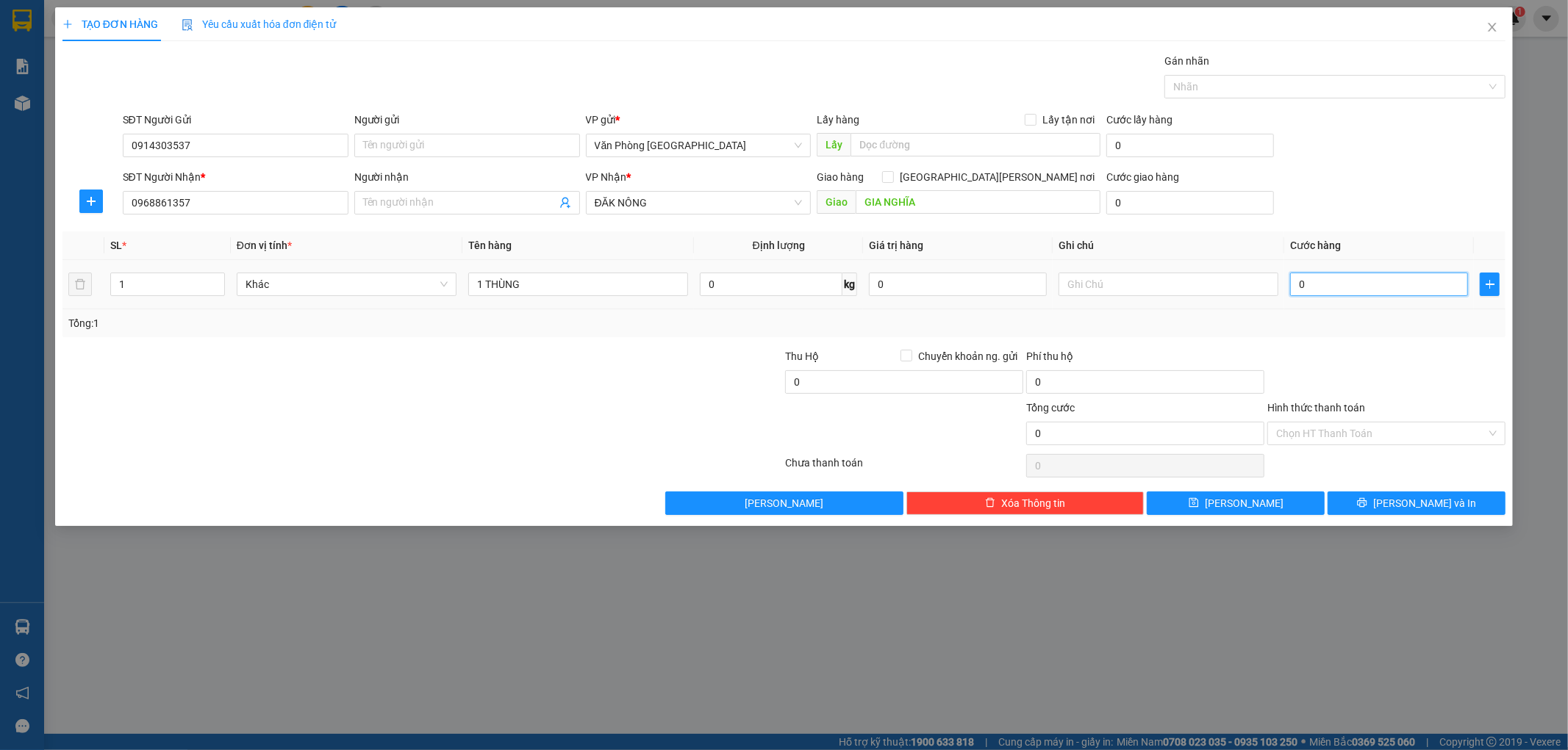
type input "5"
type input "50"
type input "500"
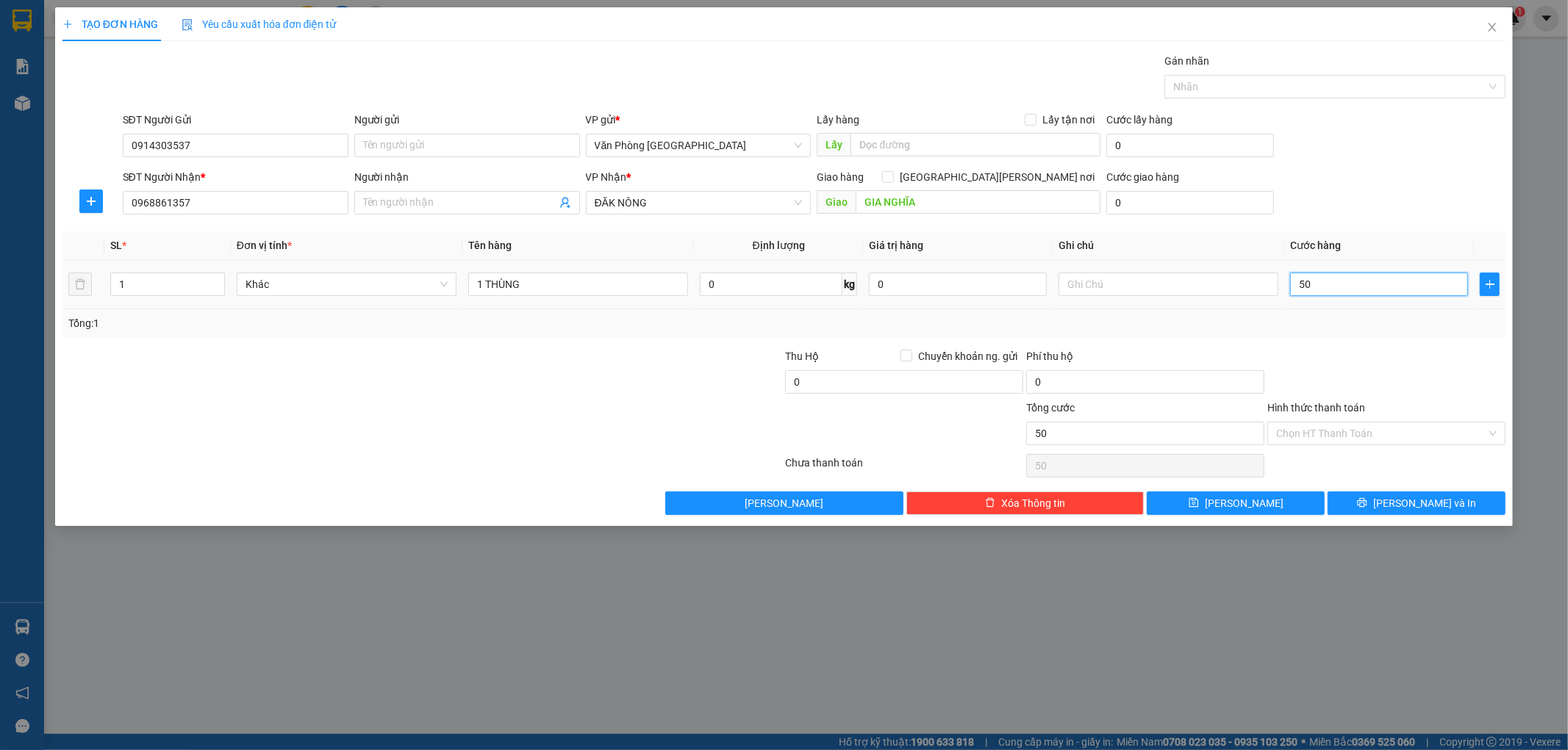
type input "500"
type input "5.000"
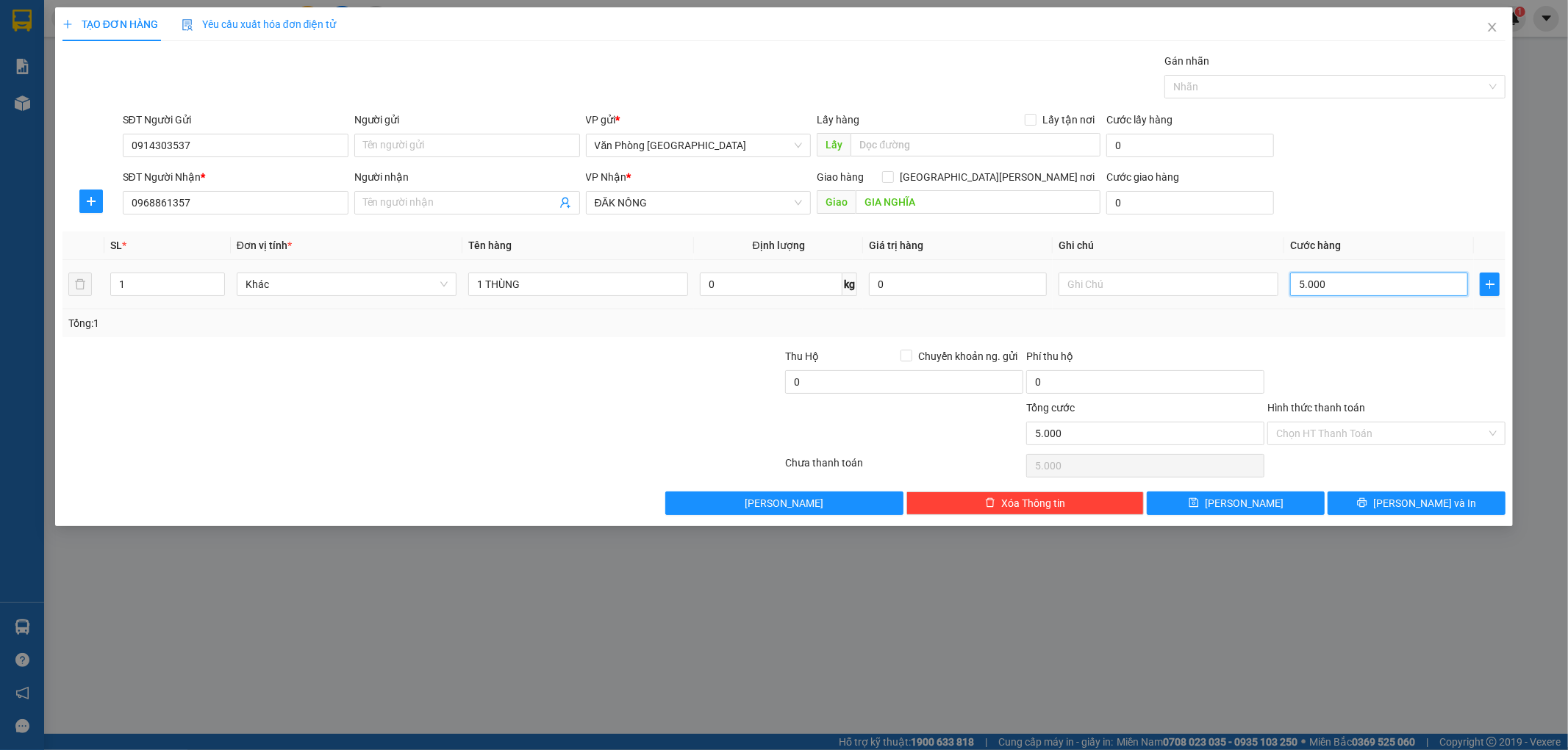
type input "50.000"
click at [1396, 434] on input "Hình thức thanh toán" at bounding box center [1381, 433] width 210 height 22
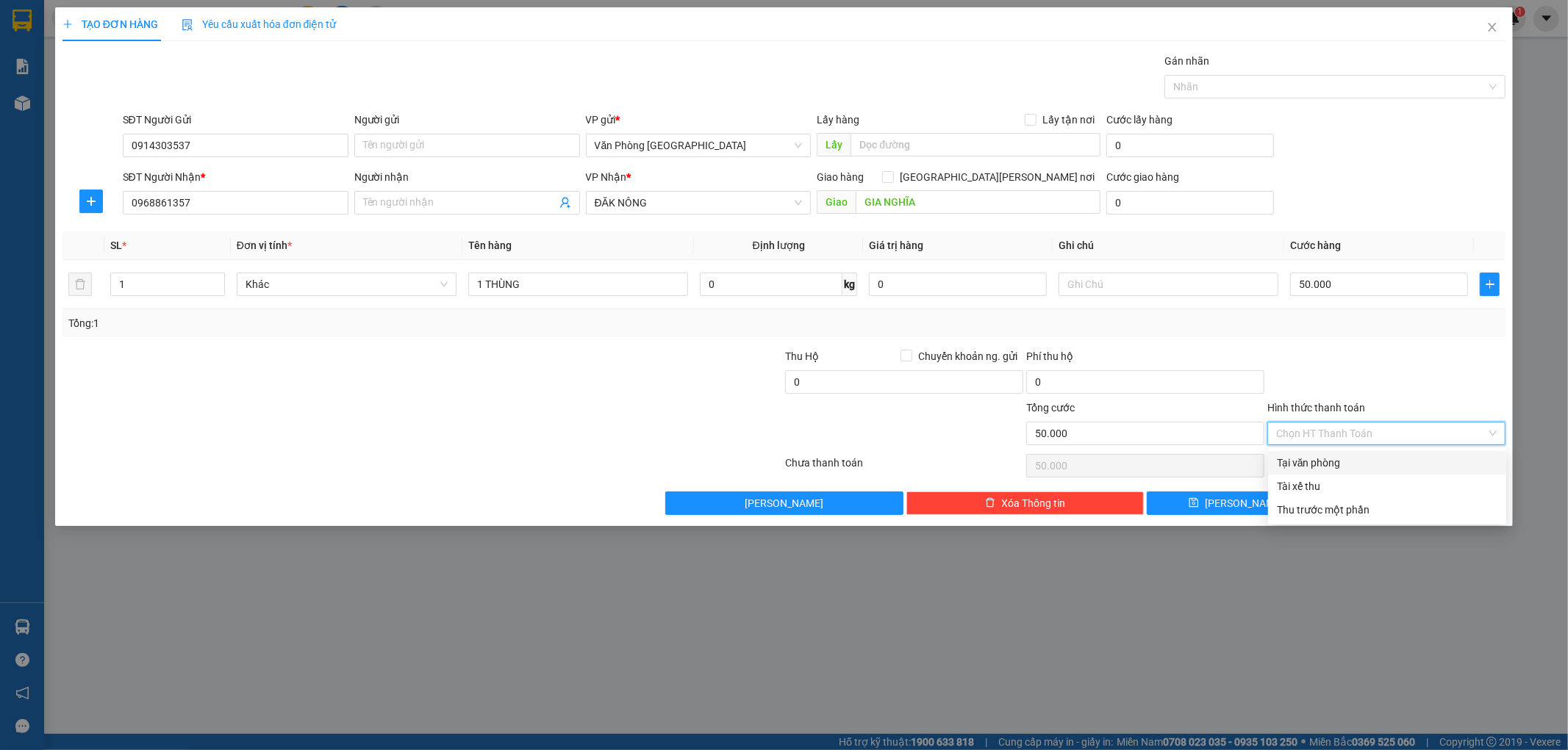
click at [1376, 470] on div "Tại văn phòng" at bounding box center [1387, 463] width 220 height 16
type input "0"
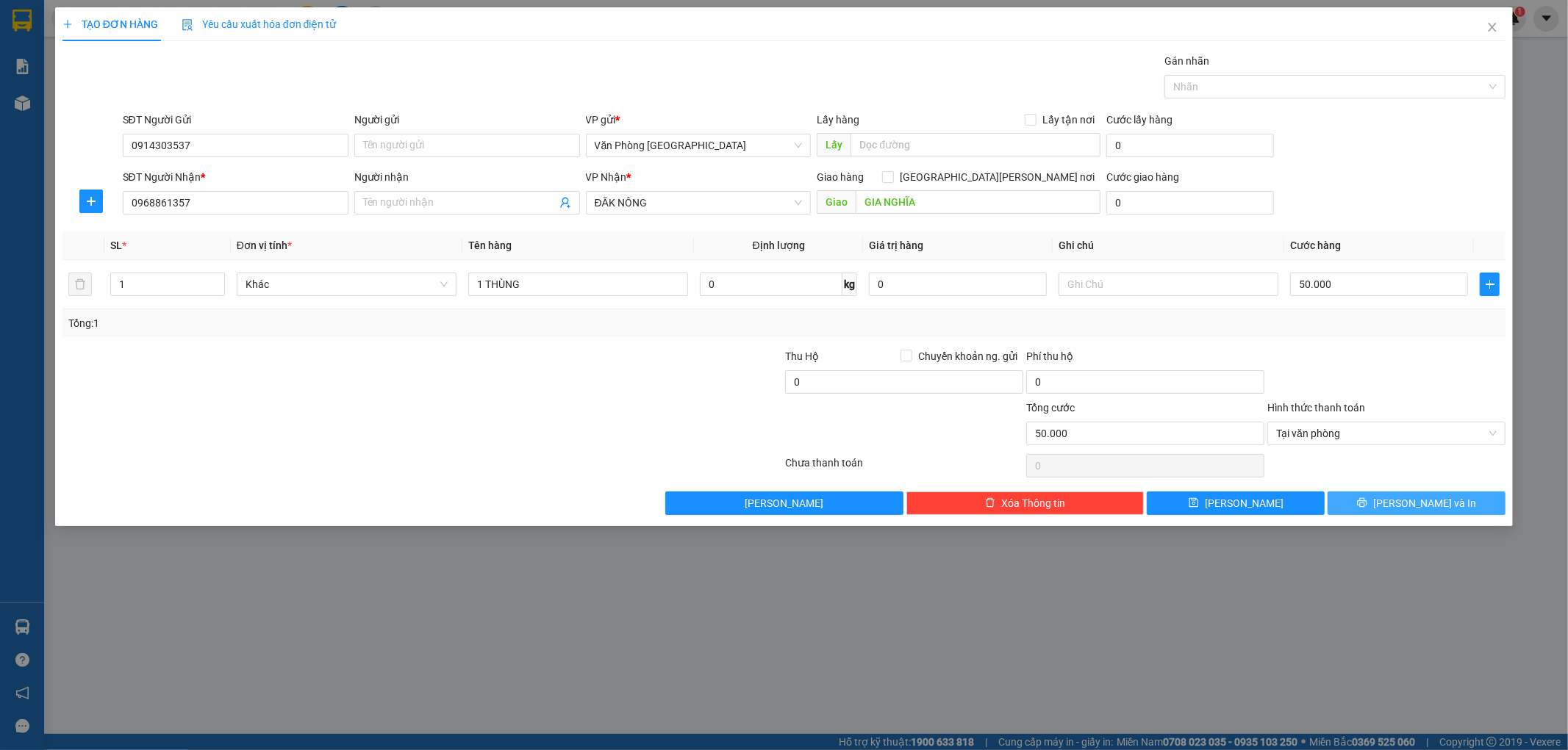
click at [1367, 506] on icon "printer" at bounding box center [1362, 502] width 11 height 11
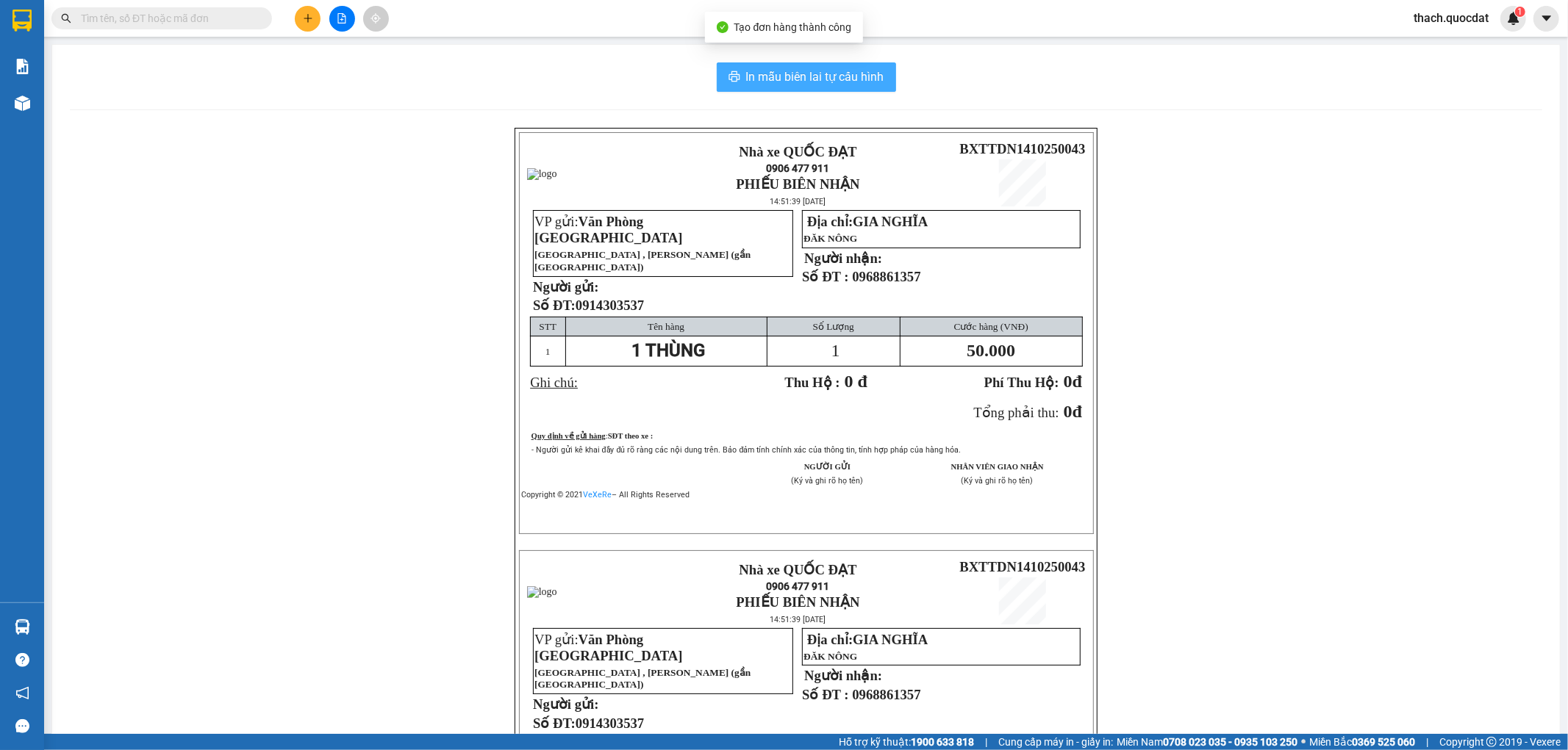
click at [750, 76] on span "In mẫu biên lai tự cấu hình" at bounding box center [815, 77] width 138 height 19
